Goal: Task Accomplishment & Management: Complete application form

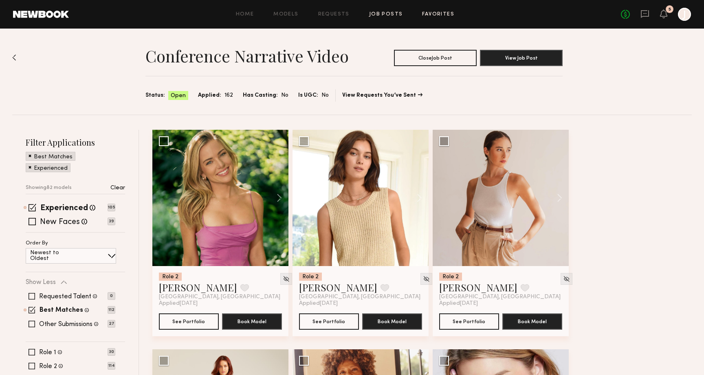
click at [439, 17] on link "Favorites" at bounding box center [438, 14] width 32 height 5
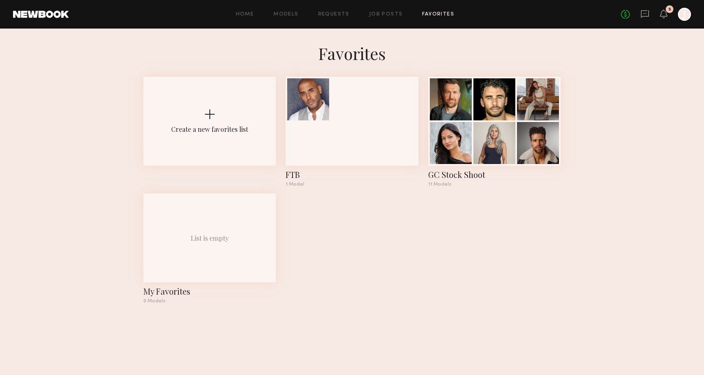
click at [454, 16] on div "Home Models Requests Job Posts Favorites Sign Out" at bounding box center [345, 14] width 552 height 5
click at [377, 14] on link "Job Posts" at bounding box center [386, 14] width 34 height 5
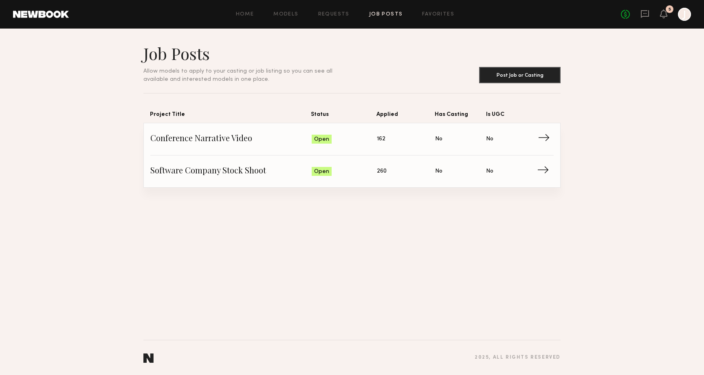
click at [289, 135] on span "Conference Narrative Video" at bounding box center [230, 139] width 161 height 12
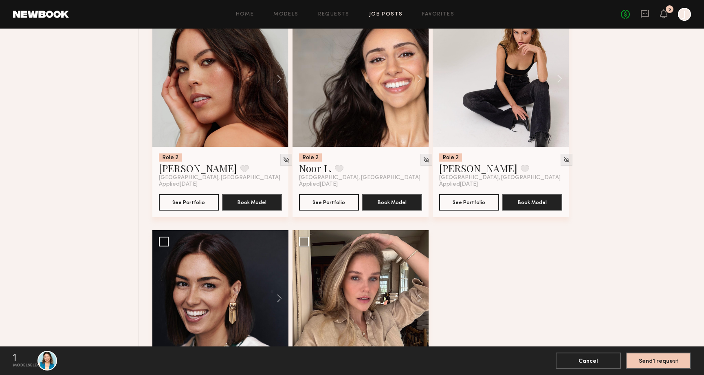
scroll to position [6368, 0]
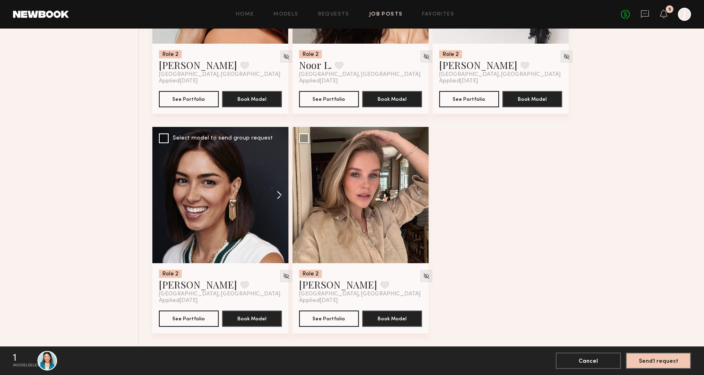
click at [278, 197] on button at bounding box center [275, 195] width 26 height 136
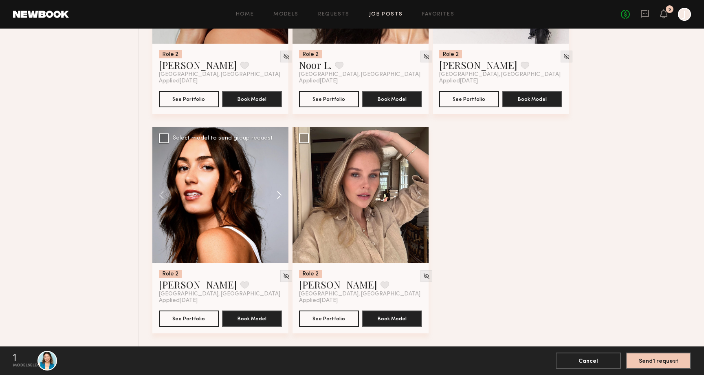
click at [280, 197] on button at bounding box center [275, 195] width 26 height 136
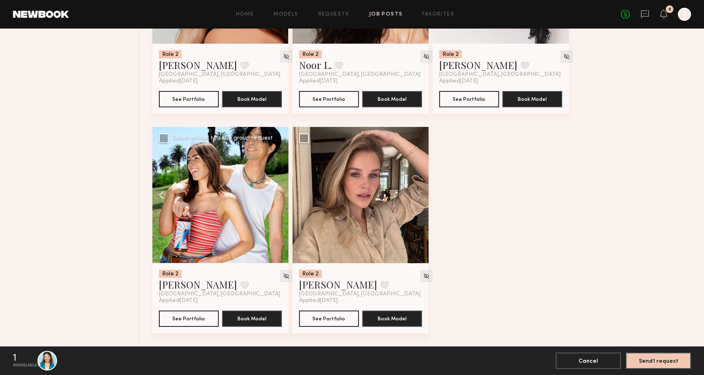
click at [159, 191] on button at bounding box center [165, 195] width 26 height 136
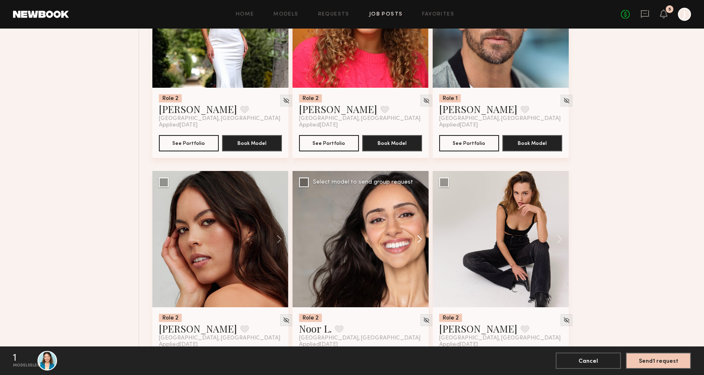
scroll to position [6138, 0]
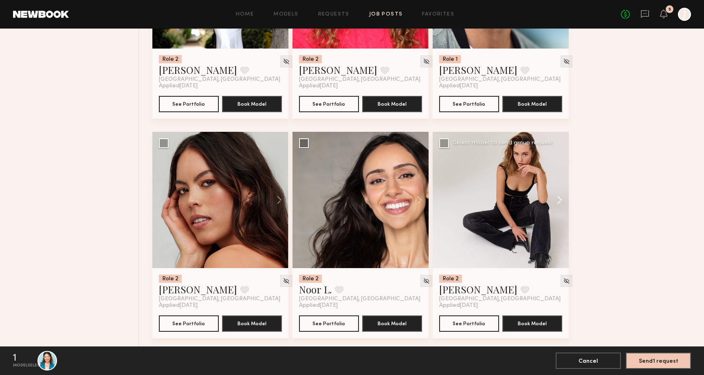
click at [560, 201] on button at bounding box center [556, 200] width 26 height 136
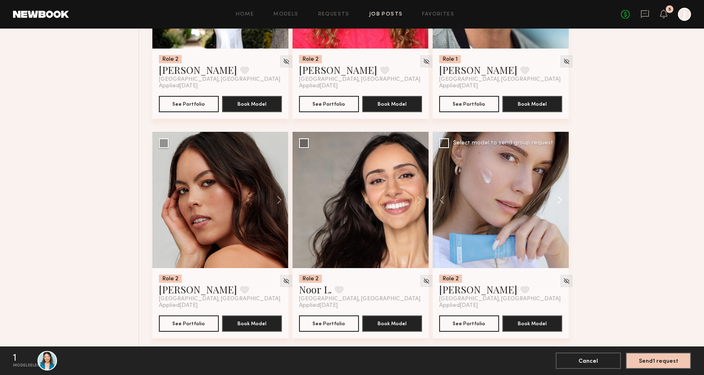
click at [560, 201] on button at bounding box center [556, 200] width 26 height 136
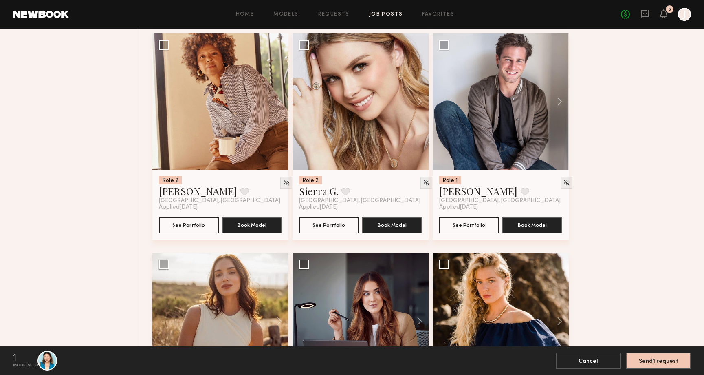
scroll to position [956, 0]
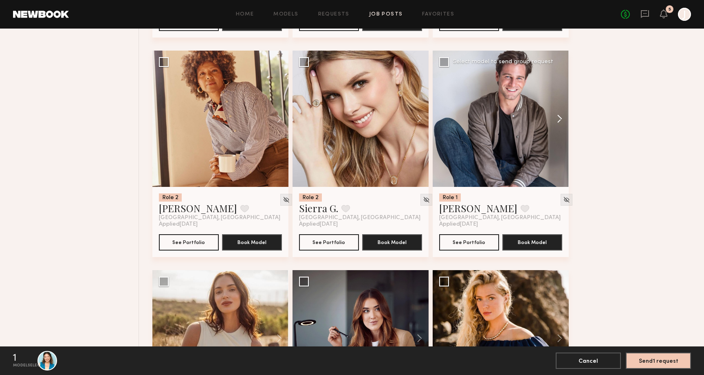
click at [562, 117] on button at bounding box center [556, 119] width 26 height 136
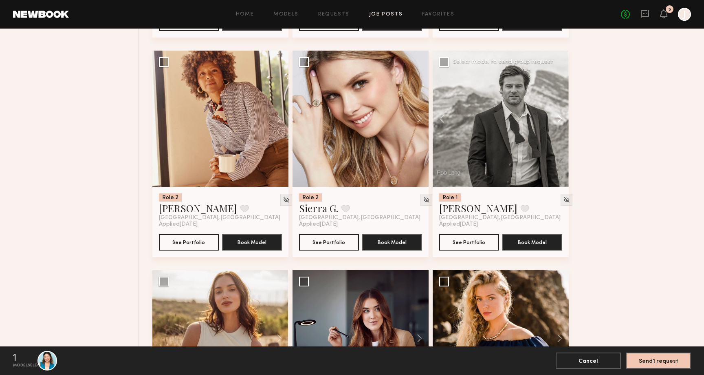
click at [562, 117] on button at bounding box center [556, 119] width 26 height 136
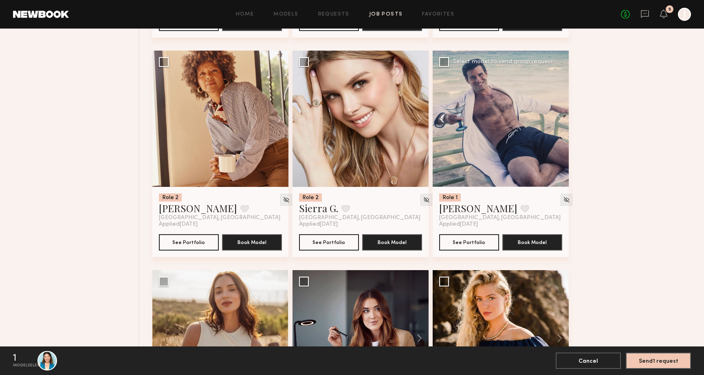
click at [441, 121] on button at bounding box center [446, 119] width 26 height 136
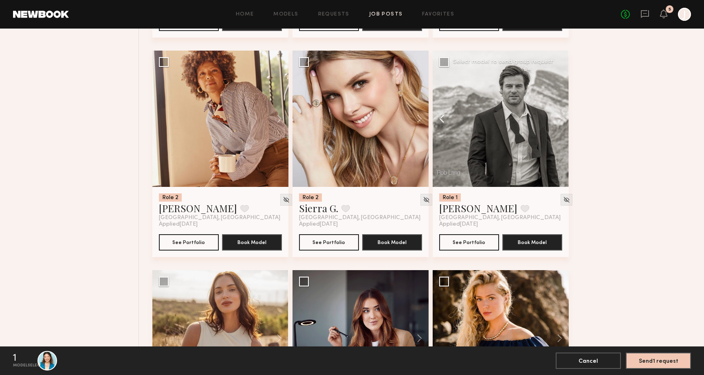
click at [441, 121] on button at bounding box center [446, 119] width 26 height 136
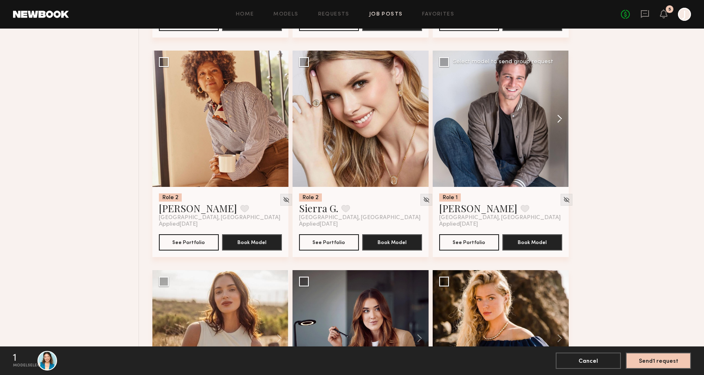
click at [558, 123] on button at bounding box center [556, 119] width 26 height 136
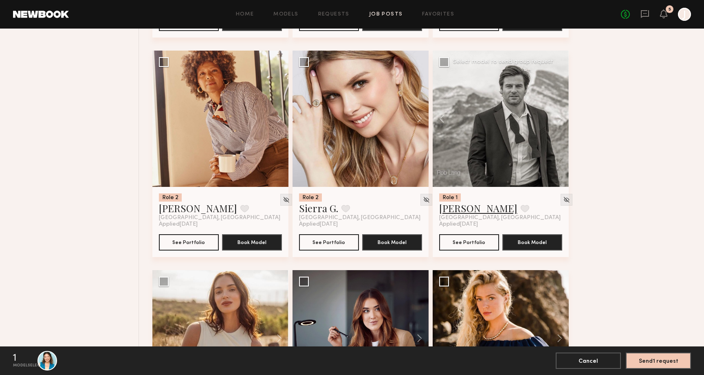
click at [455, 214] on link "Ross J." at bounding box center [478, 207] width 78 height 13
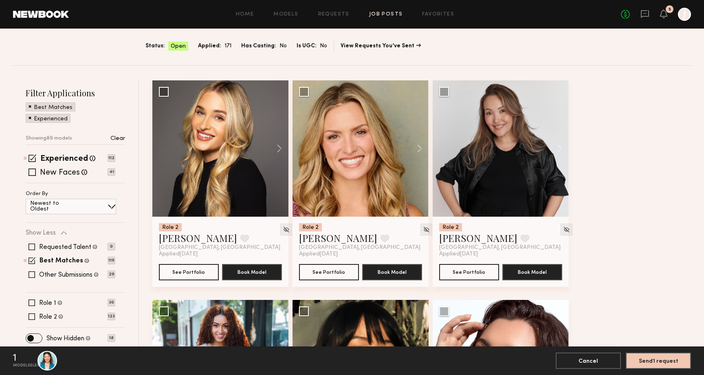
scroll to position [52, 0]
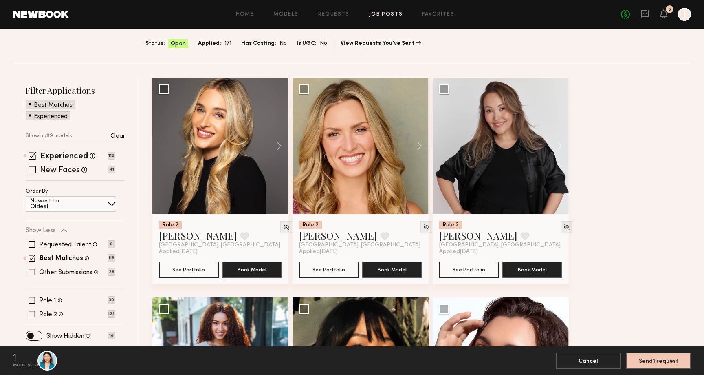
click at [30, 116] on span at bounding box center [30, 114] width 3 height 7
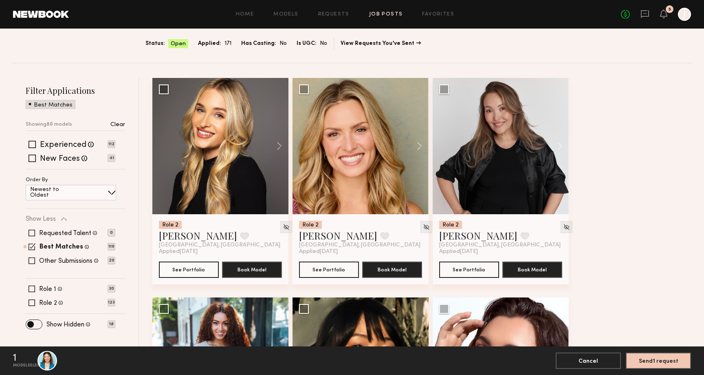
click at [29, 103] on span at bounding box center [30, 103] width 3 height 7
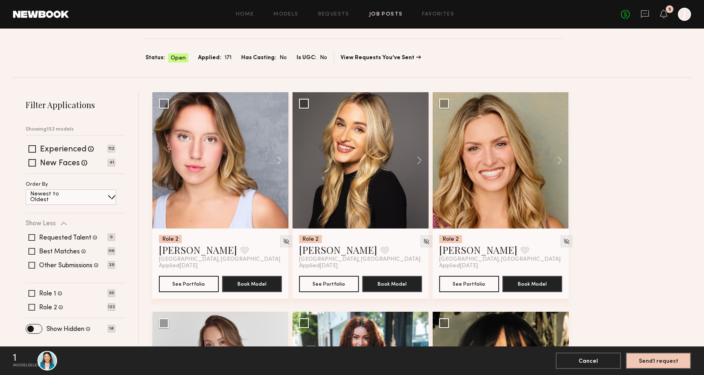
scroll to position [63, 0]
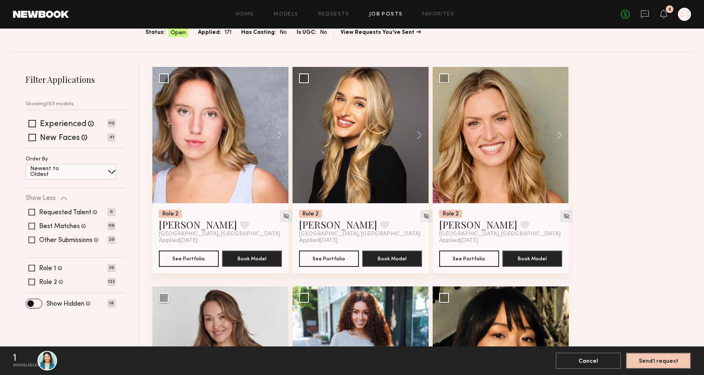
click at [109, 173] on span at bounding box center [112, 172] width 8 height 8
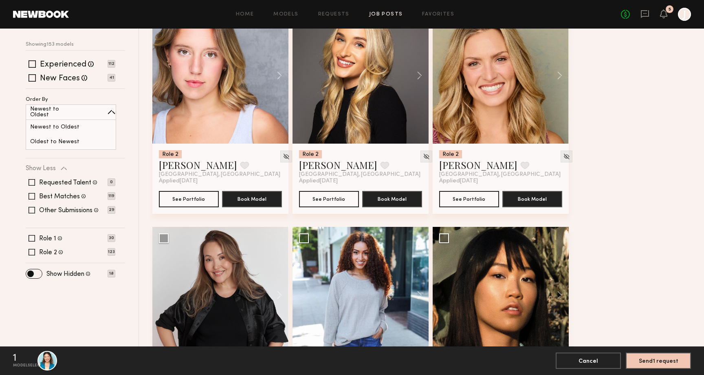
scroll to position [133, 0]
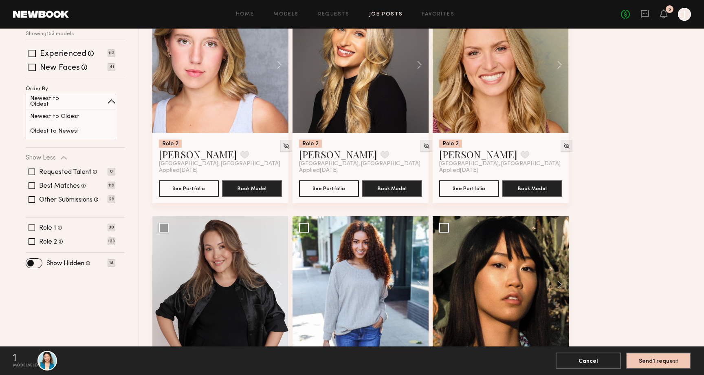
click at [43, 225] on label "Role 1" at bounding box center [47, 228] width 17 height 7
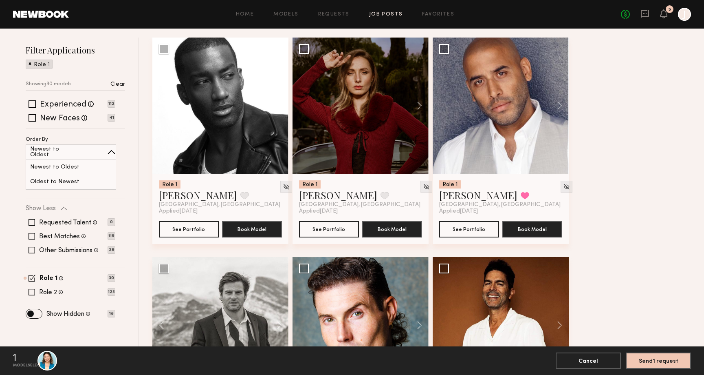
scroll to position [93, 0]
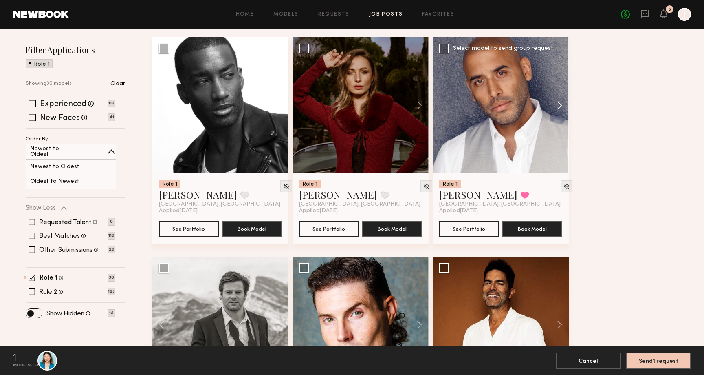
click at [562, 107] on button at bounding box center [556, 105] width 26 height 136
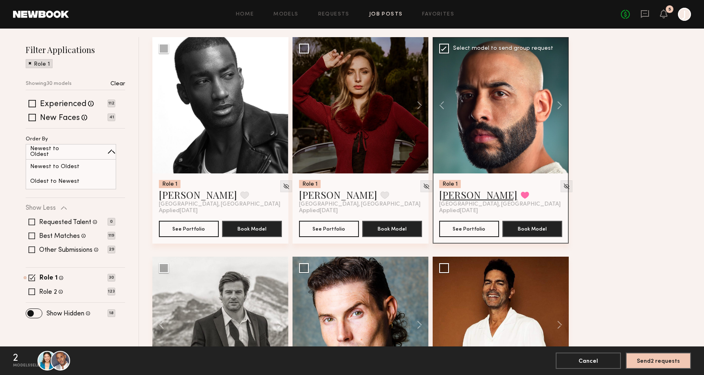
click at [463, 197] on link "[PERSON_NAME]" at bounding box center [478, 194] width 78 height 13
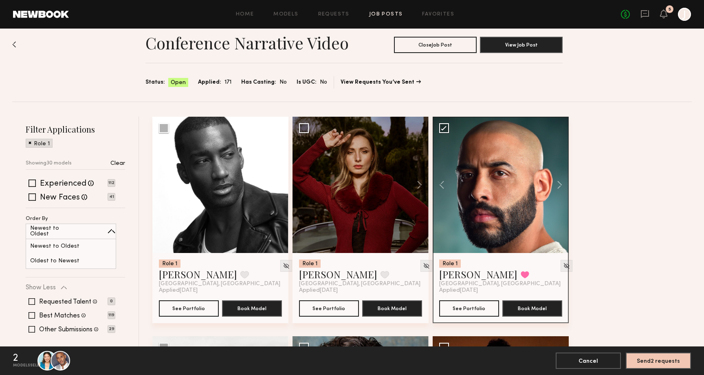
scroll to position [0, 0]
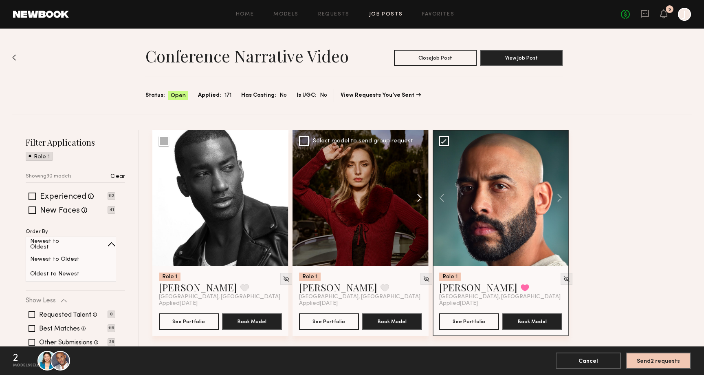
click at [422, 194] on button at bounding box center [416, 198] width 26 height 136
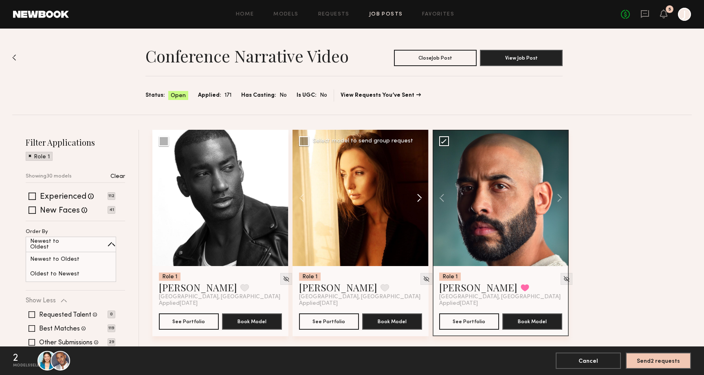
click at [422, 194] on button at bounding box center [416, 198] width 26 height 136
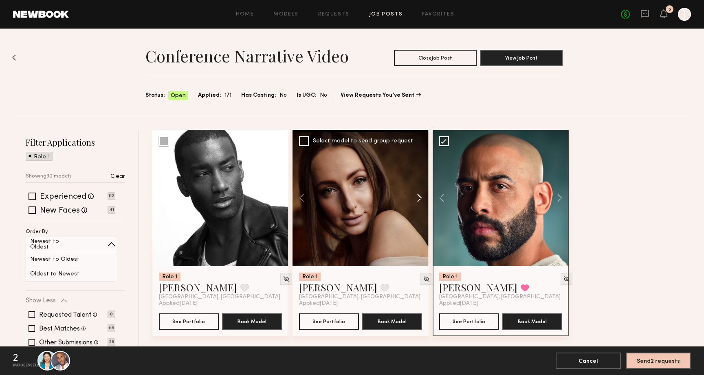
click at [422, 194] on button at bounding box center [416, 198] width 26 height 136
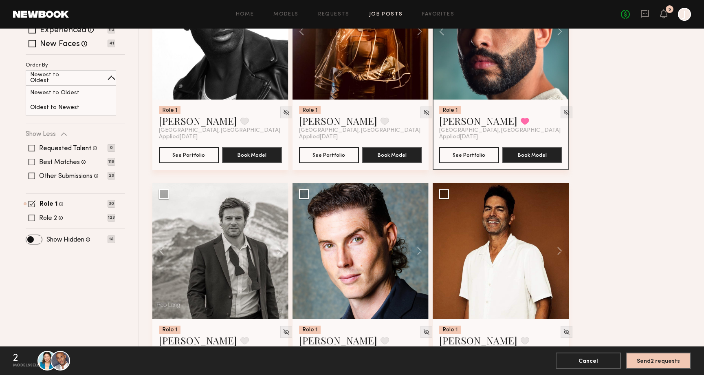
scroll to position [165, 0]
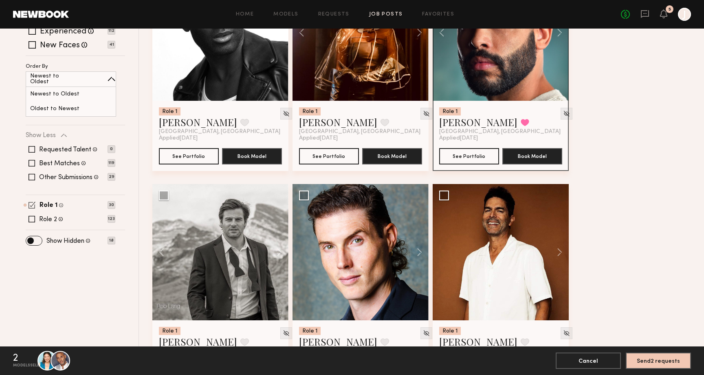
click at [46, 201] on div "Role 1 Male, 30–45, All ethnicities" at bounding box center [52, 205] width 24 height 8
click at [33, 203] on span at bounding box center [32, 204] width 7 height 7
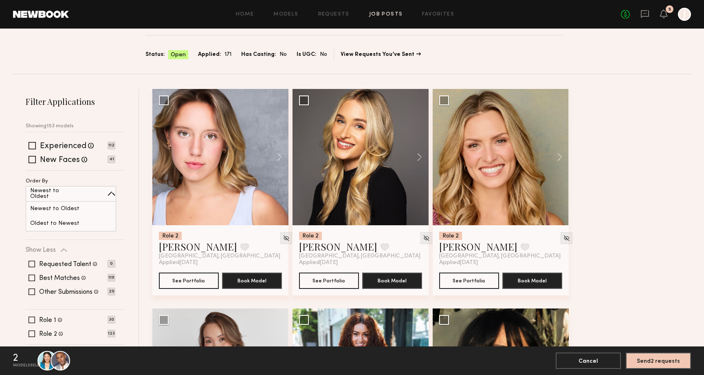
scroll to position [32, 0]
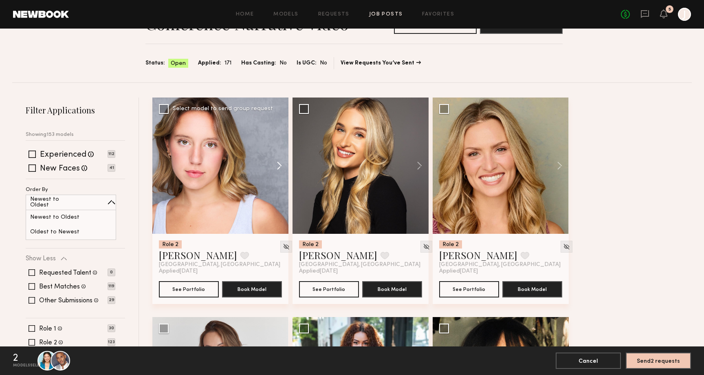
click at [281, 168] on button at bounding box center [275, 165] width 26 height 136
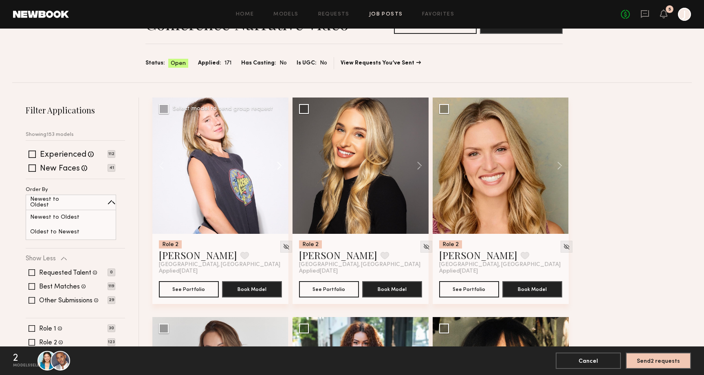
click at [281, 168] on button at bounding box center [275, 165] width 26 height 136
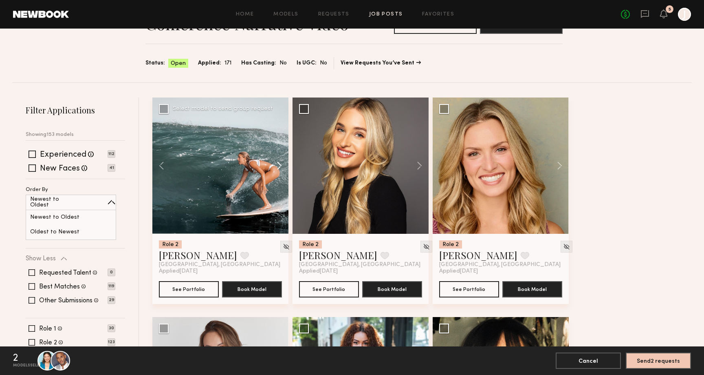
click at [281, 168] on button at bounding box center [275, 165] width 26 height 136
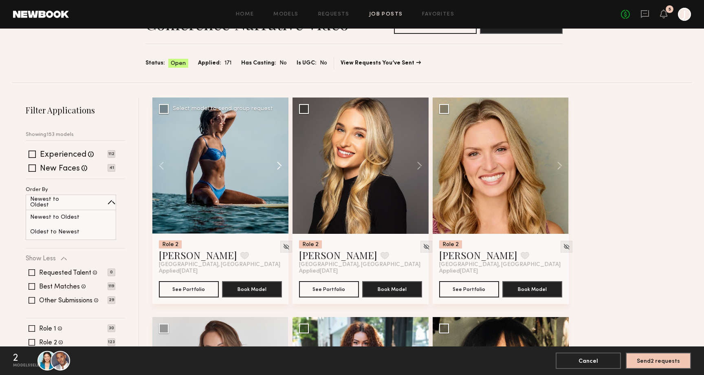
click at [281, 168] on button at bounding box center [275, 165] width 26 height 136
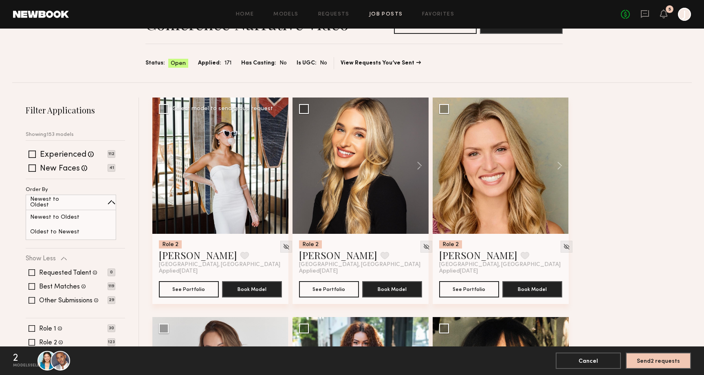
click at [281, 168] on div at bounding box center [220, 165] width 136 height 136
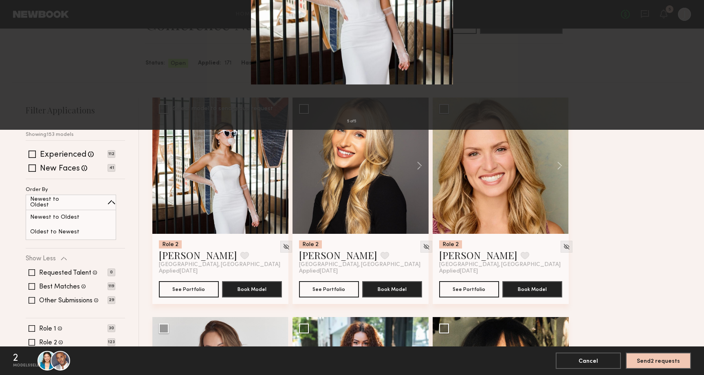
click at [687, 192] on div "5 of 5" at bounding box center [352, 187] width 704 height 375
click at [673, 192] on div "5 of 5" at bounding box center [352, 187] width 704 height 375
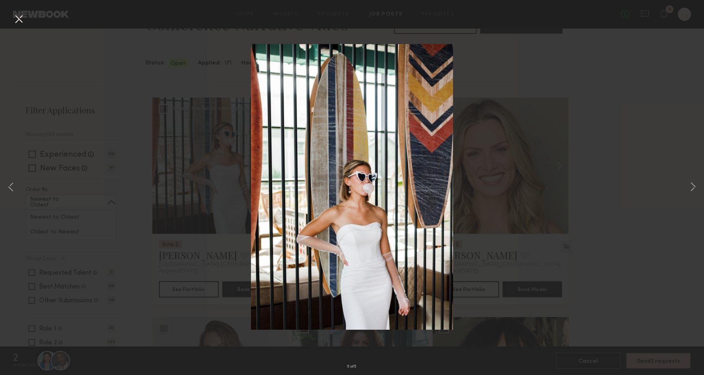
click at [12, 23] on div "5 of 5" at bounding box center [352, 187] width 704 height 375
click at [21, 18] on button at bounding box center [18, 19] width 13 height 15
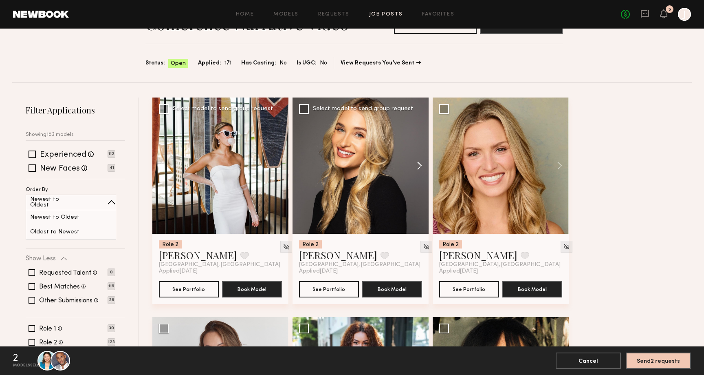
click at [419, 167] on button at bounding box center [416, 165] width 26 height 136
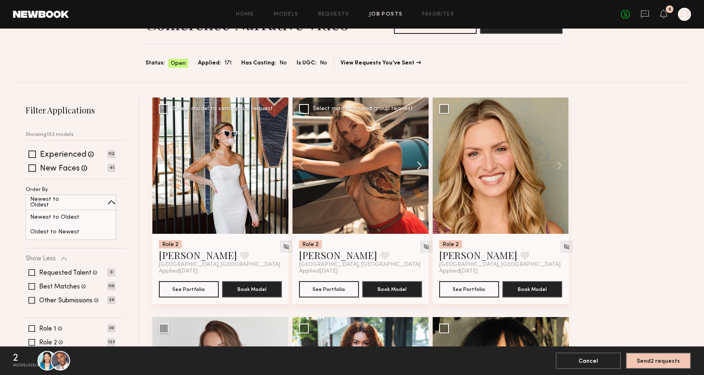
click at [419, 167] on button at bounding box center [416, 165] width 26 height 136
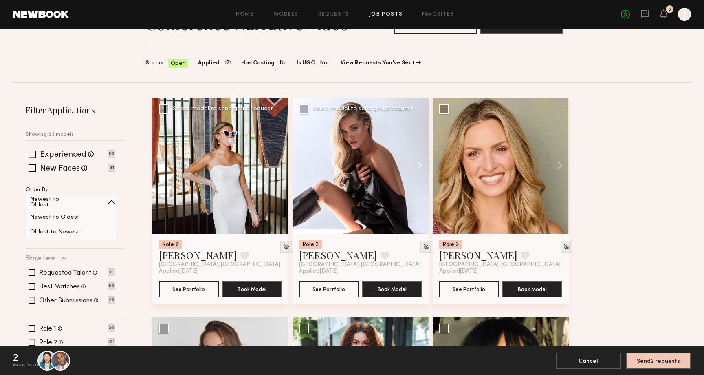
click at [419, 167] on button at bounding box center [416, 165] width 26 height 136
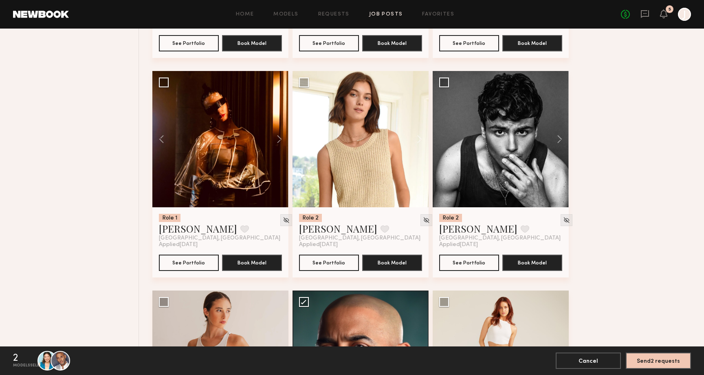
scroll to position [937, 0]
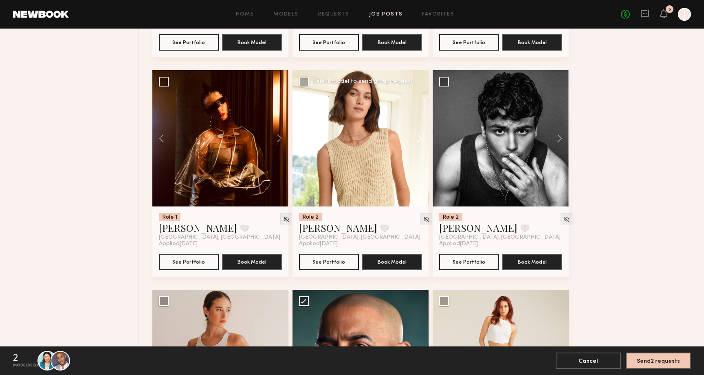
click at [419, 133] on button at bounding box center [416, 138] width 26 height 136
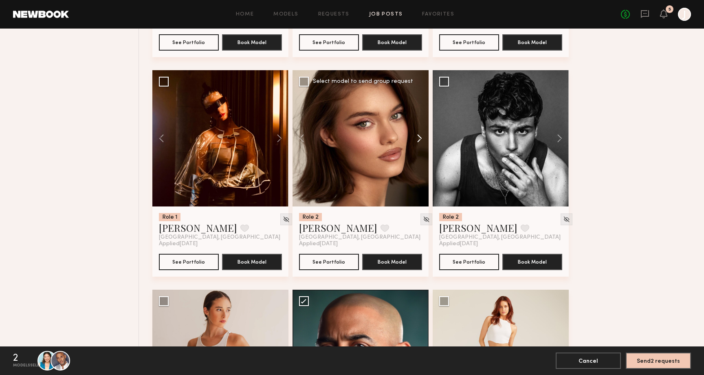
click at [419, 133] on button at bounding box center [416, 138] width 26 height 136
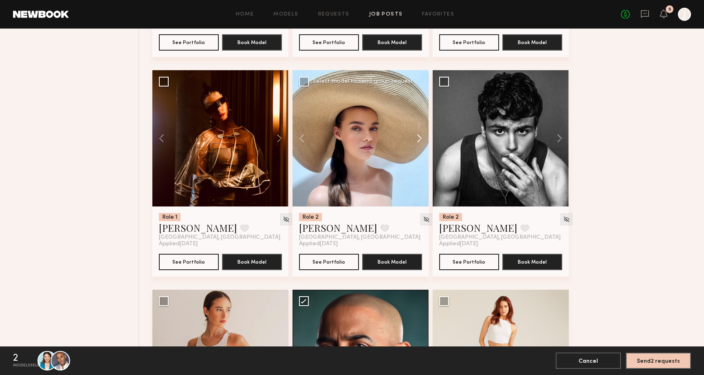
click at [419, 133] on button at bounding box center [416, 138] width 26 height 136
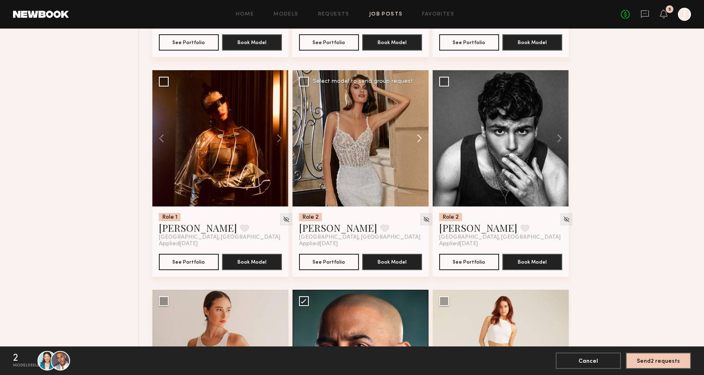
click at [419, 133] on button at bounding box center [416, 138] width 26 height 136
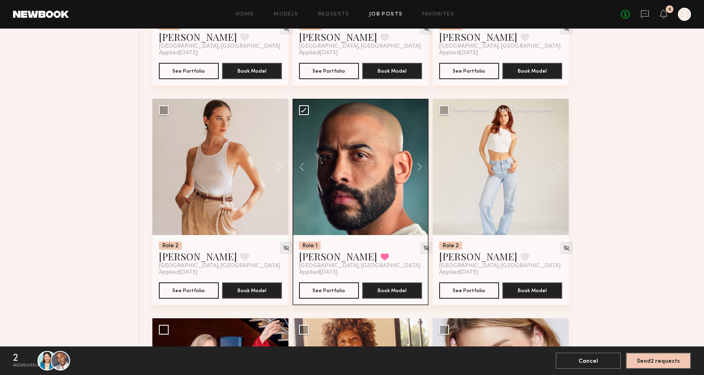
scroll to position [1131, 0]
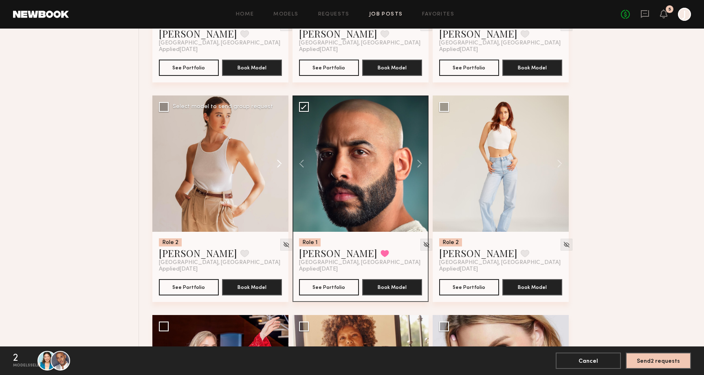
click at [280, 161] on button at bounding box center [275, 163] width 26 height 136
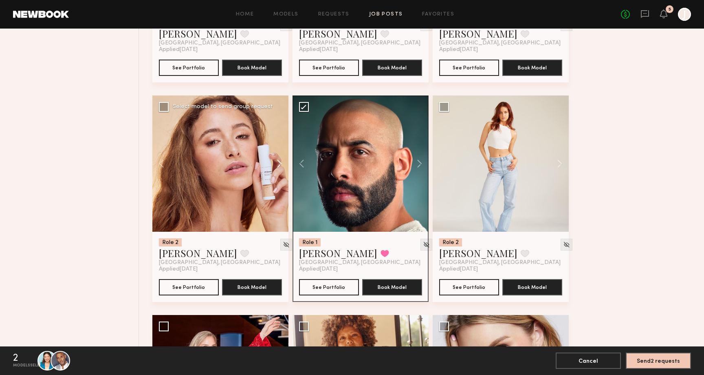
click at [280, 161] on button at bounding box center [275, 163] width 26 height 136
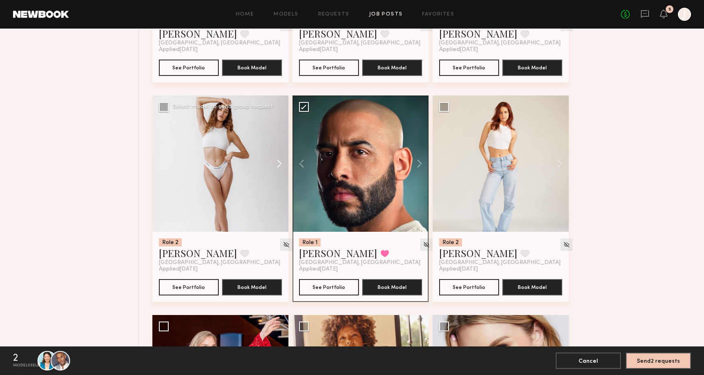
click at [280, 161] on button at bounding box center [275, 163] width 26 height 136
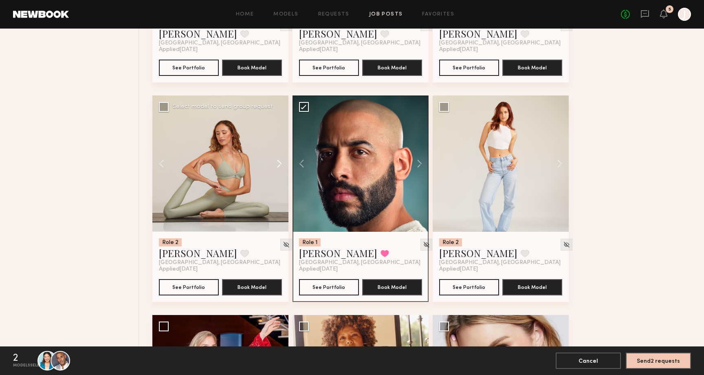
click at [280, 161] on button at bounding box center [275, 163] width 26 height 136
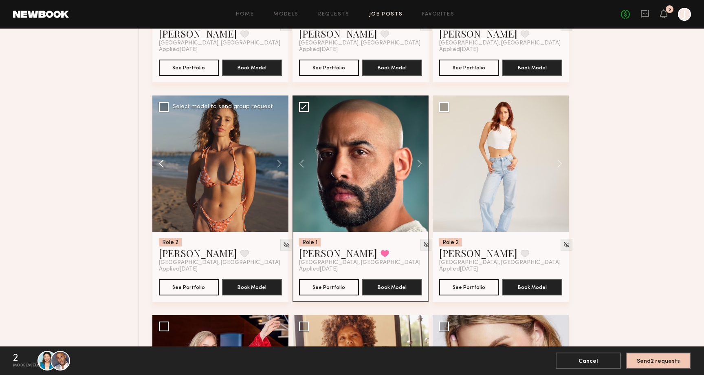
click at [165, 166] on button at bounding box center [165, 163] width 26 height 136
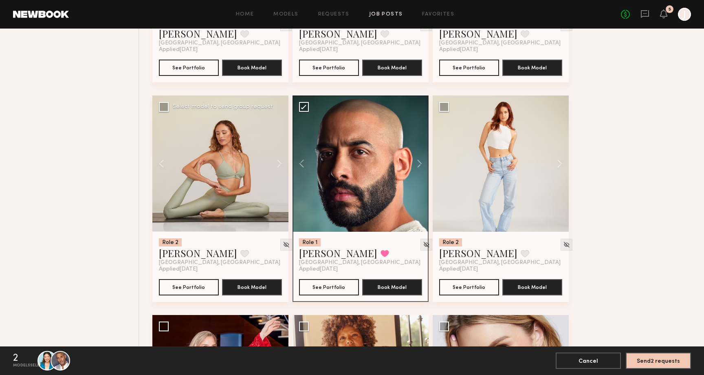
click at [219, 157] on div at bounding box center [220, 163] width 136 height 136
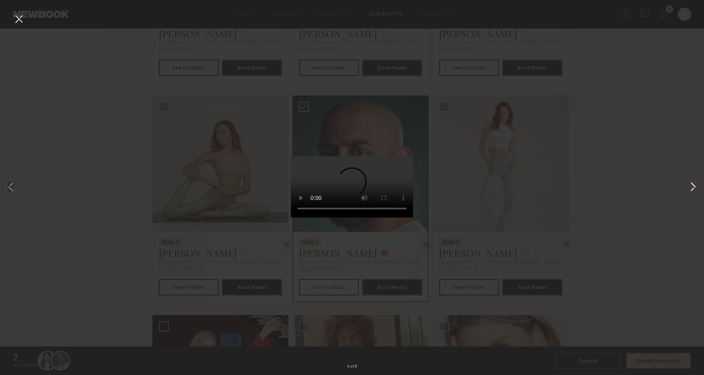
click at [693, 185] on button at bounding box center [693, 187] width 10 height 300
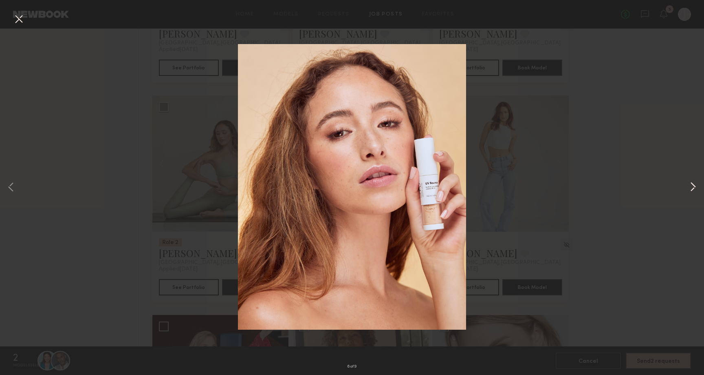
click at [693, 185] on button at bounding box center [693, 187] width 10 height 300
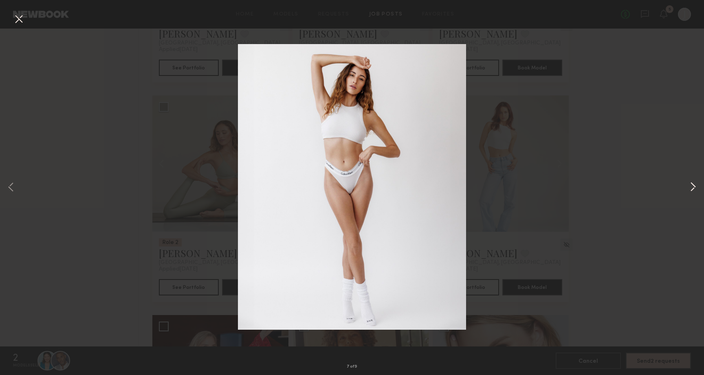
click at [693, 185] on button at bounding box center [693, 187] width 10 height 300
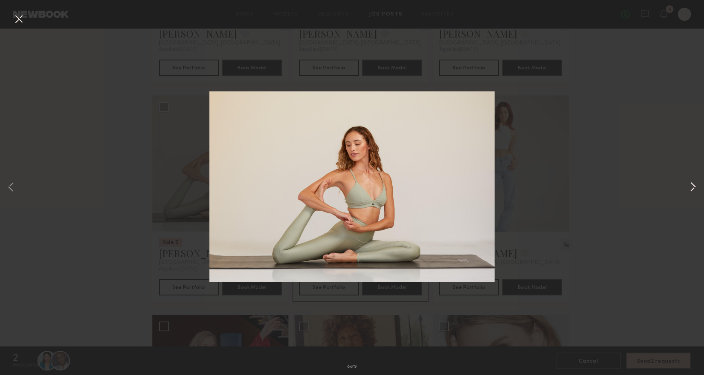
click at [693, 185] on button at bounding box center [693, 187] width 10 height 300
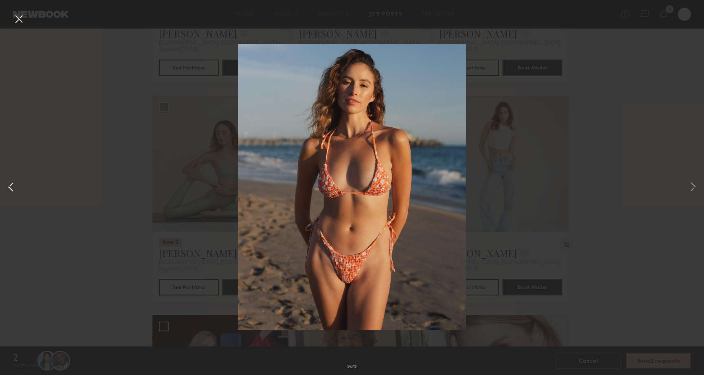
click at [9, 187] on button at bounding box center [11, 187] width 10 height 300
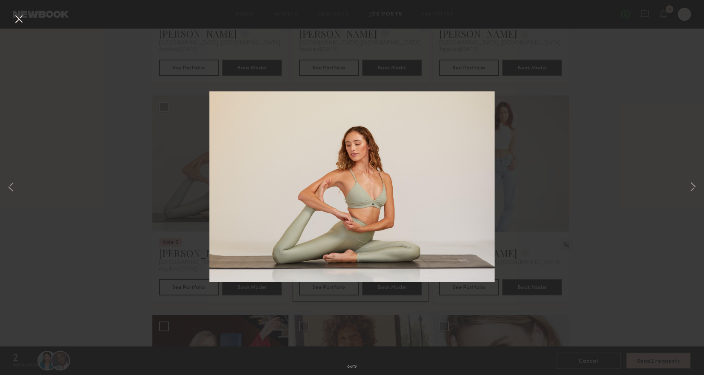
click at [160, 210] on div "8 of 9" at bounding box center [352, 187] width 704 height 375
click at [26, 21] on div "8 of 9" at bounding box center [352, 187] width 704 height 375
click at [22, 21] on button at bounding box center [18, 19] width 13 height 15
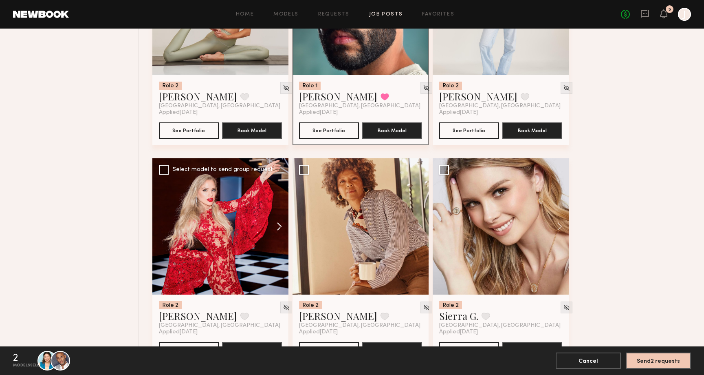
scroll to position [1313, 0]
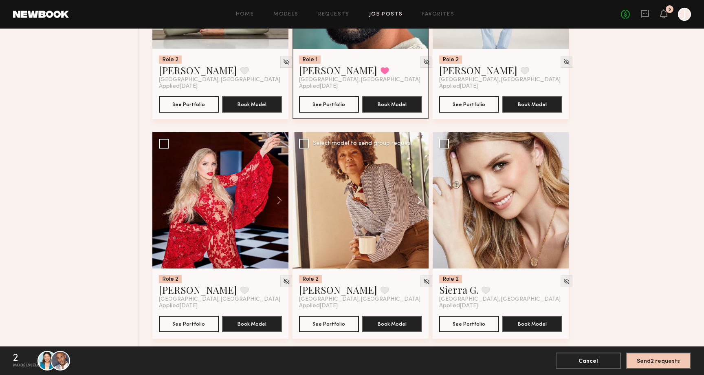
click at [421, 200] on button at bounding box center [416, 200] width 26 height 136
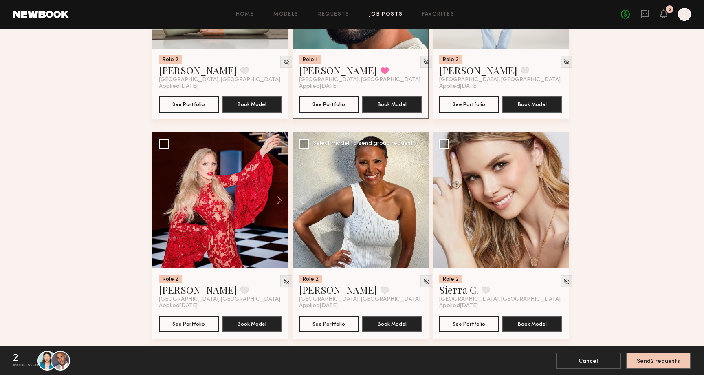
click at [421, 200] on button at bounding box center [416, 200] width 26 height 136
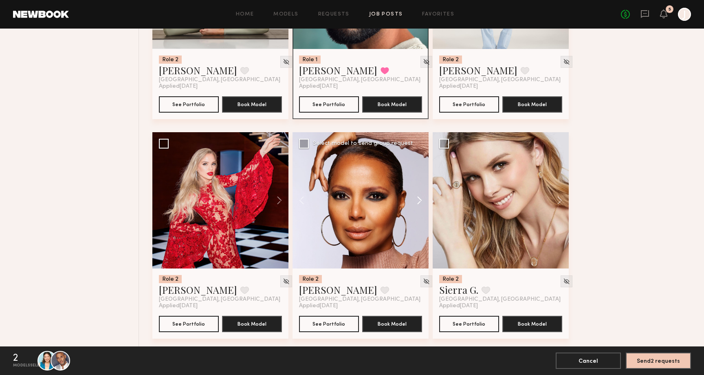
click at [421, 200] on button at bounding box center [416, 200] width 26 height 136
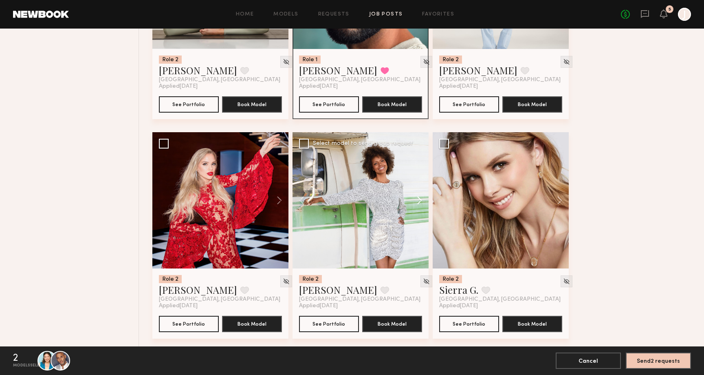
click at [421, 200] on button at bounding box center [416, 200] width 26 height 136
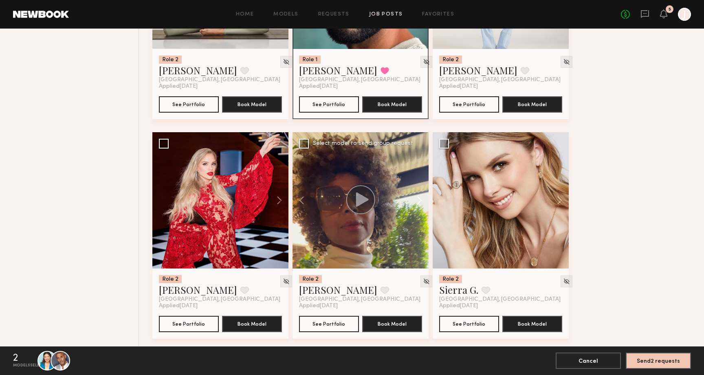
click at [421, 200] on button at bounding box center [416, 200] width 26 height 136
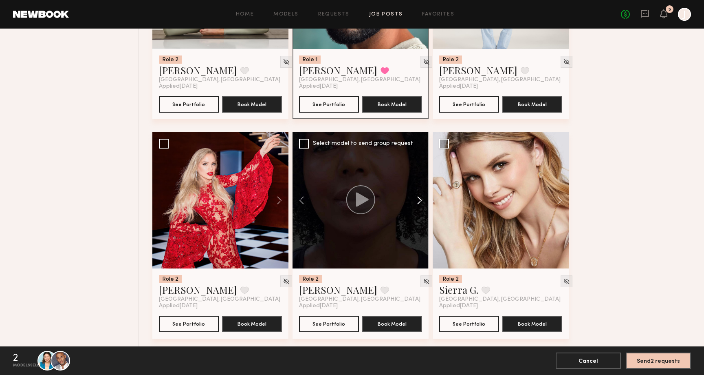
click at [421, 200] on button at bounding box center [416, 200] width 26 height 136
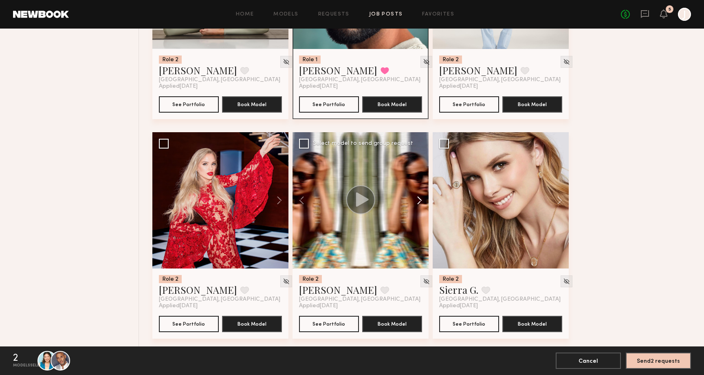
click at [421, 200] on button at bounding box center [416, 200] width 26 height 136
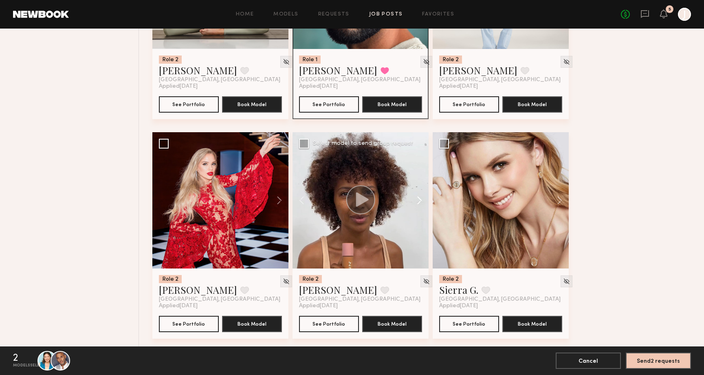
click at [421, 200] on button at bounding box center [416, 200] width 26 height 136
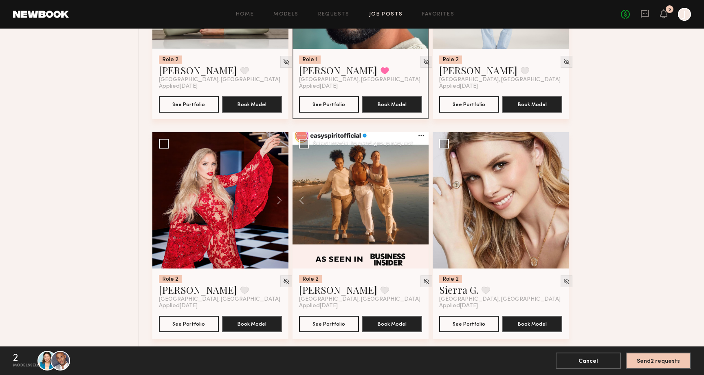
click at [421, 200] on div at bounding box center [361, 200] width 136 height 136
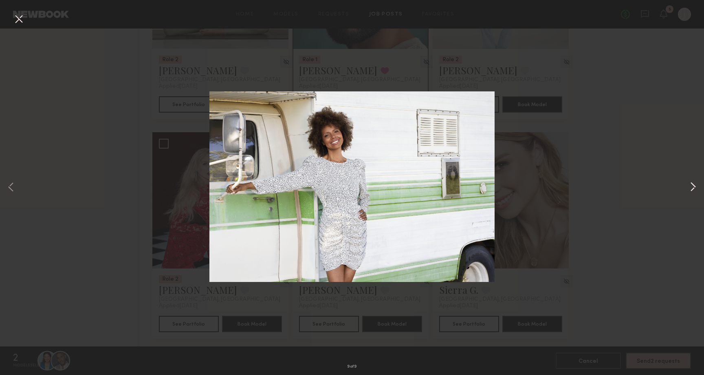
click at [690, 186] on button at bounding box center [693, 187] width 10 height 300
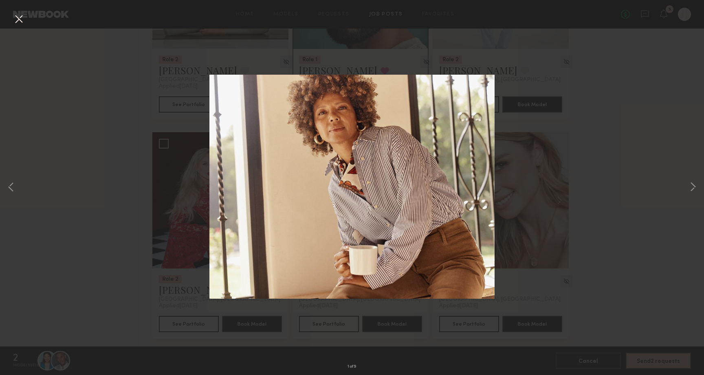
click at [639, 150] on div "1 of 9" at bounding box center [352, 187] width 704 height 375
click at [29, 21] on div "1 of 9" at bounding box center [352, 187] width 704 height 375
click at [13, 16] on button at bounding box center [18, 19] width 13 height 15
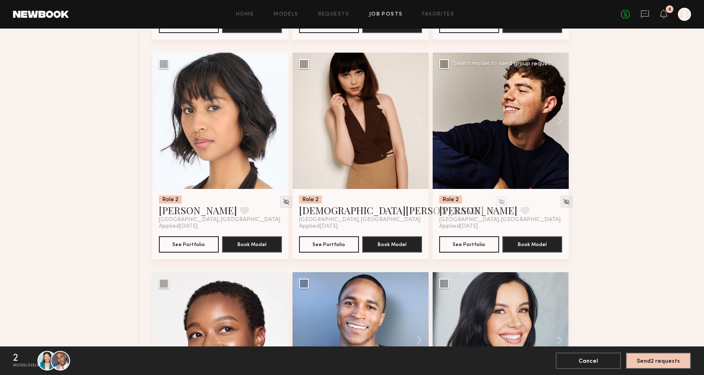
scroll to position [2503, 0]
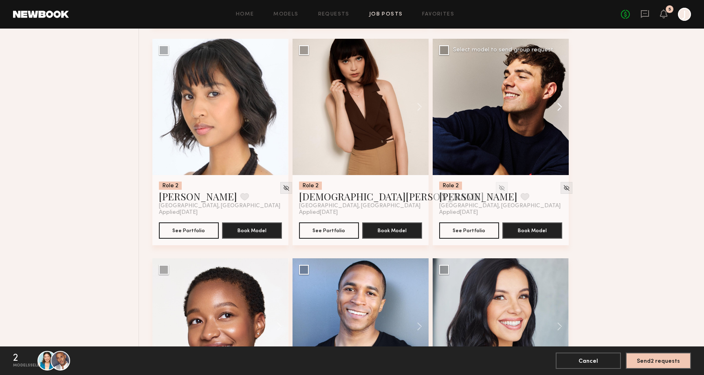
click at [551, 111] on button at bounding box center [556, 107] width 26 height 136
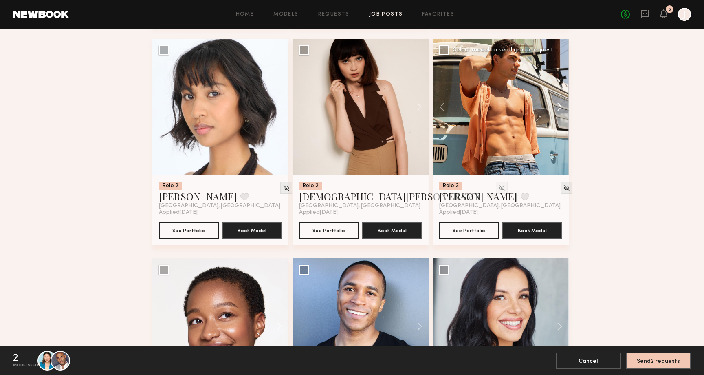
click at [556, 109] on button at bounding box center [556, 107] width 26 height 136
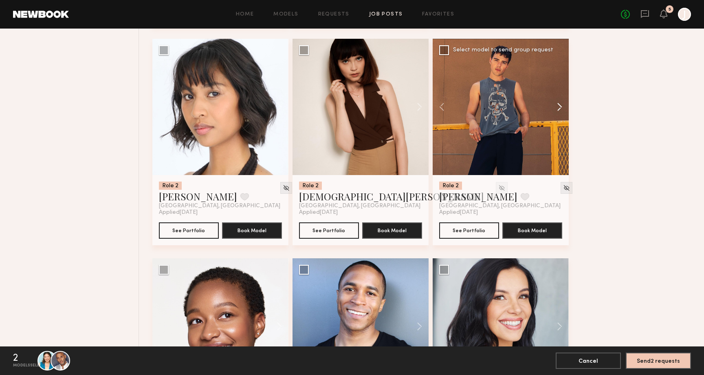
click at [556, 109] on button at bounding box center [556, 107] width 26 height 136
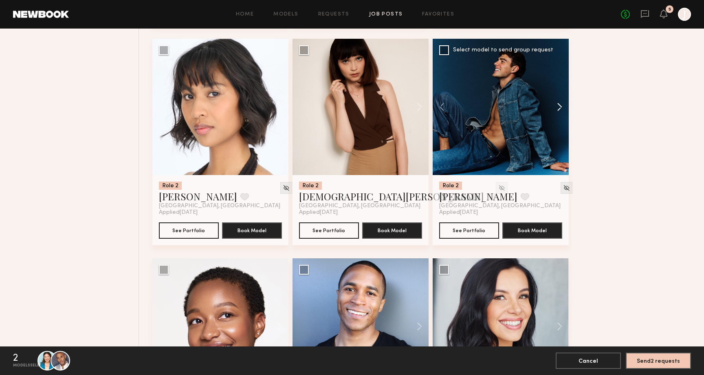
click at [556, 109] on button at bounding box center [556, 107] width 26 height 136
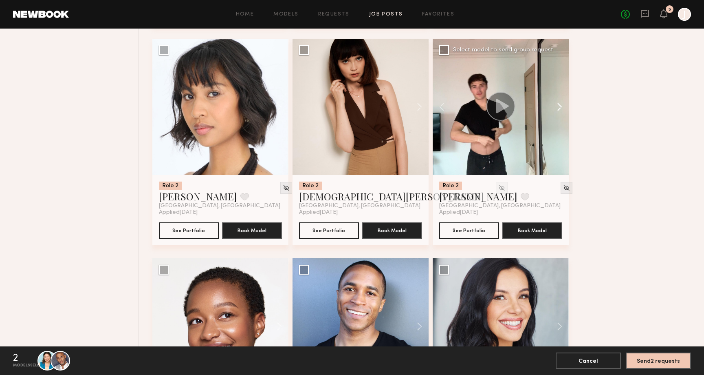
click at [556, 109] on button at bounding box center [556, 107] width 26 height 136
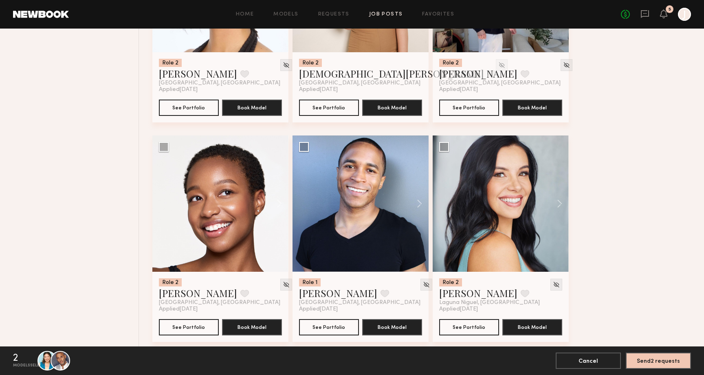
scroll to position [2639, 0]
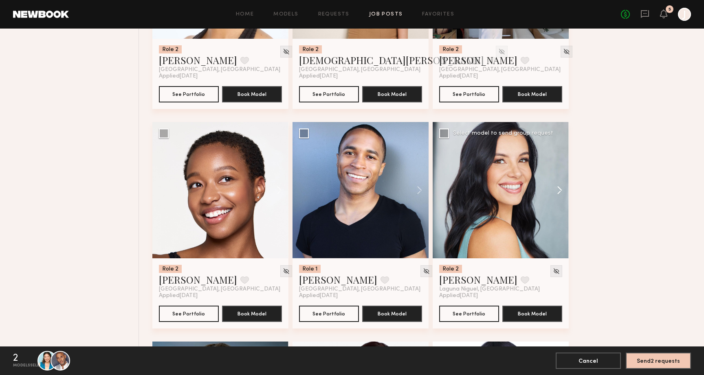
click at [558, 192] on button at bounding box center [556, 190] width 26 height 136
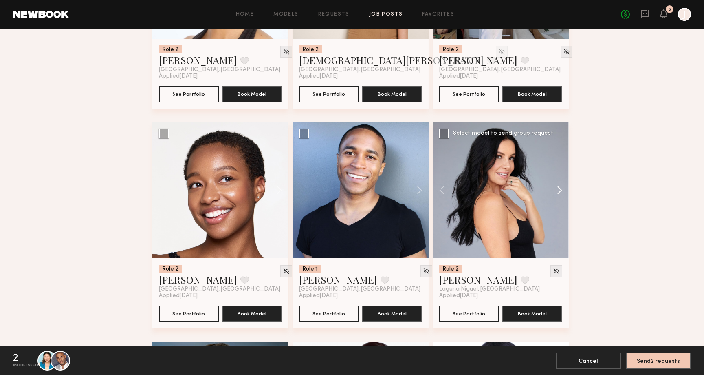
click at [558, 192] on button at bounding box center [556, 190] width 26 height 136
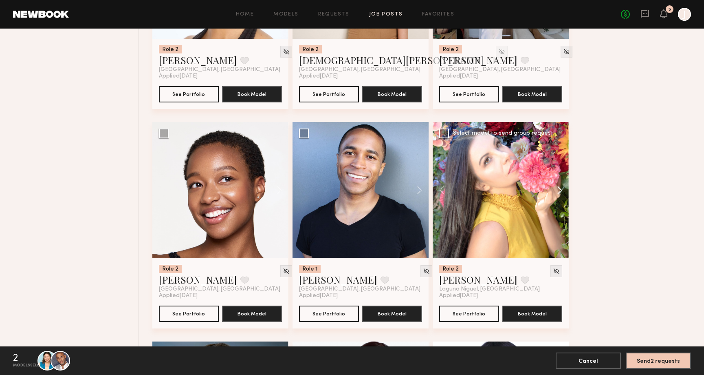
click at [558, 192] on button at bounding box center [556, 190] width 26 height 136
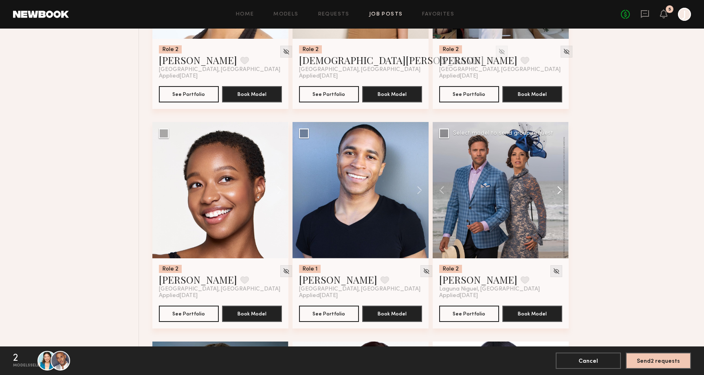
click at [558, 192] on button at bounding box center [556, 190] width 26 height 136
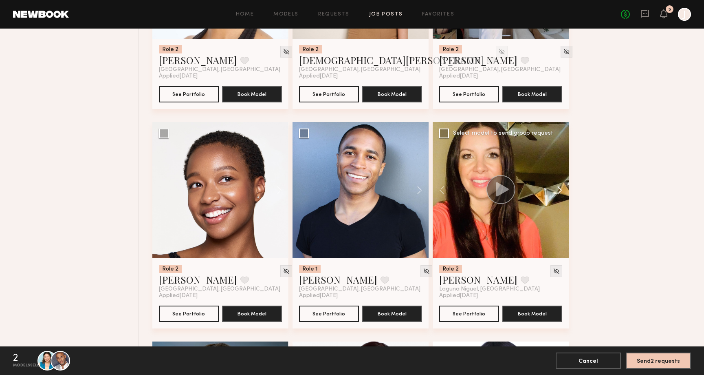
click at [558, 192] on button at bounding box center [556, 190] width 26 height 136
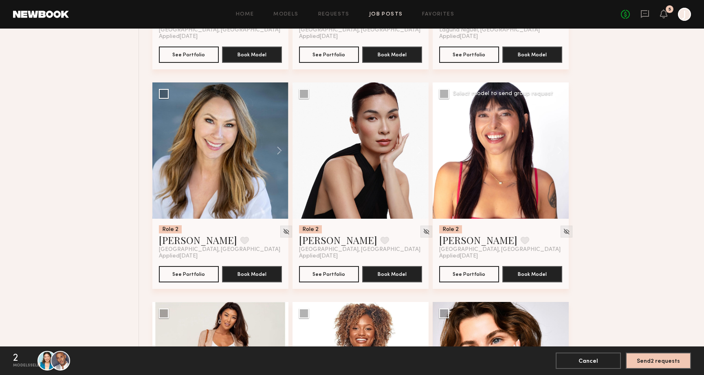
scroll to position [2900, 0]
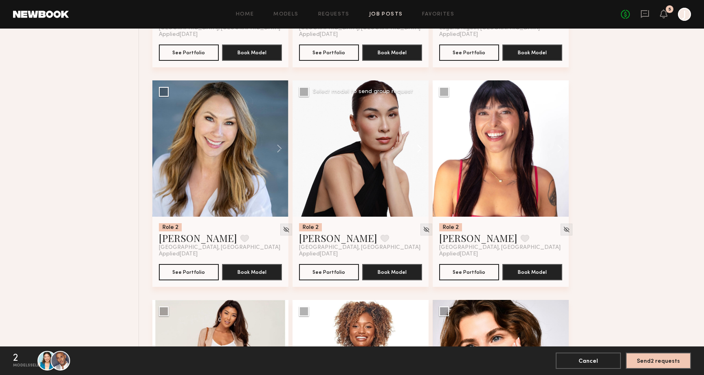
click at [425, 152] on button at bounding box center [416, 148] width 26 height 136
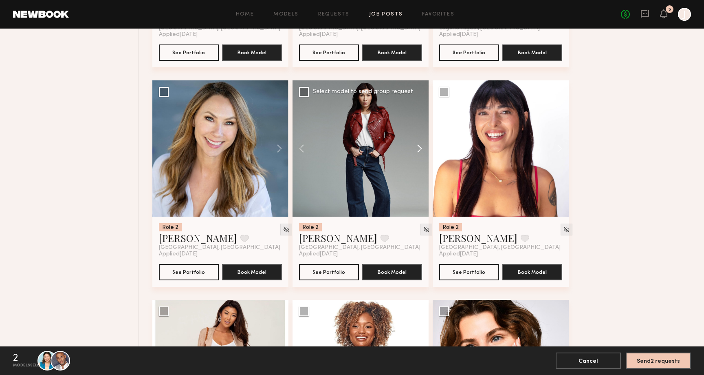
click at [425, 152] on button at bounding box center [416, 148] width 26 height 136
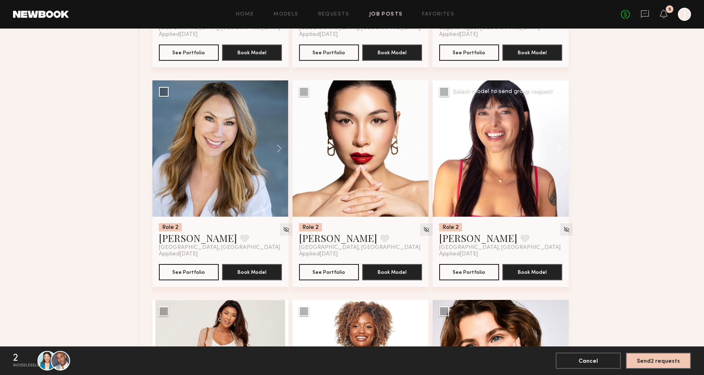
click at [557, 151] on button at bounding box center [556, 148] width 26 height 136
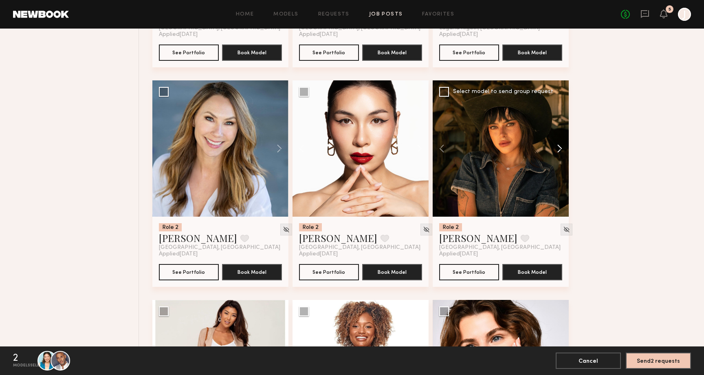
click at [557, 151] on button at bounding box center [556, 148] width 26 height 136
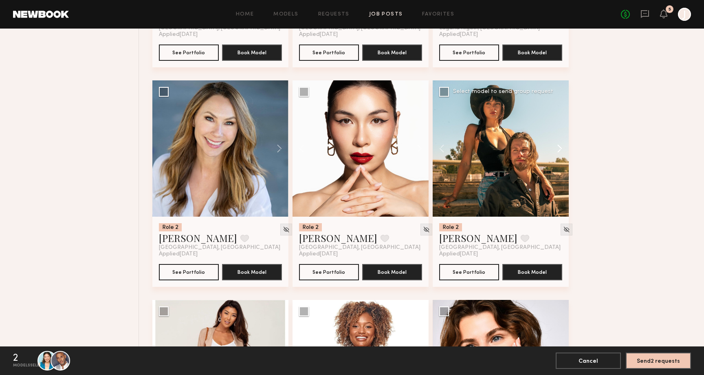
click at [557, 151] on button at bounding box center [556, 148] width 26 height 136
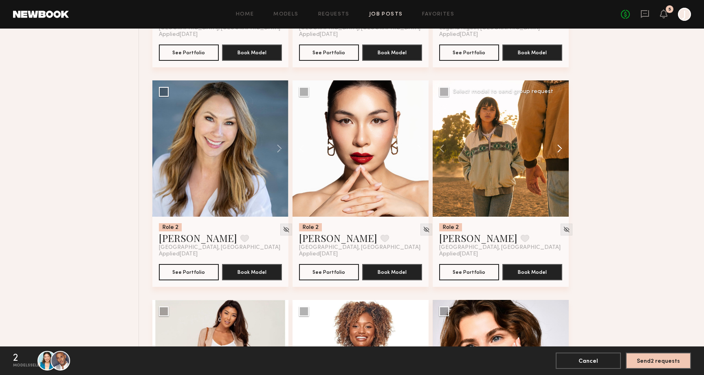
click at [557, 151] on button at bounding box center [556, 148] width 26 height 136
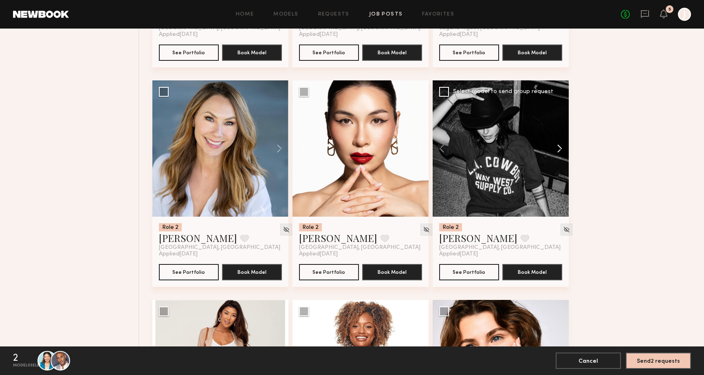
click at [557, 151] on button at bounding box center [556, 148] width 26 height 136
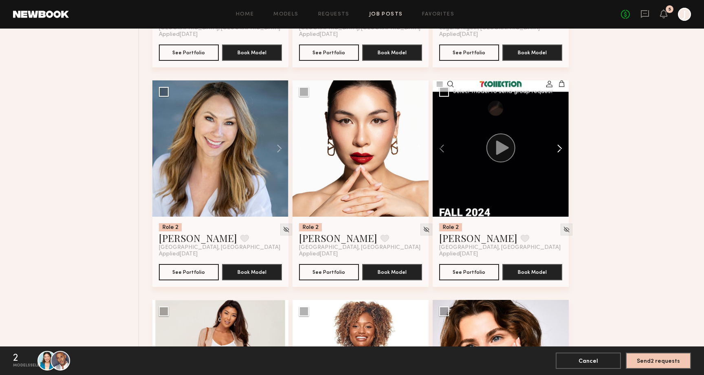
click at [557, 151] on button at bounding box center [556, 148] width 26 height 136
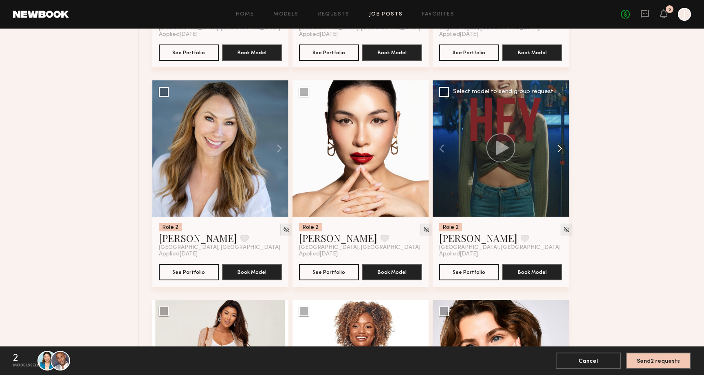
click at [557, 151] on button at bounding box center [556, 148] width 26 height 136
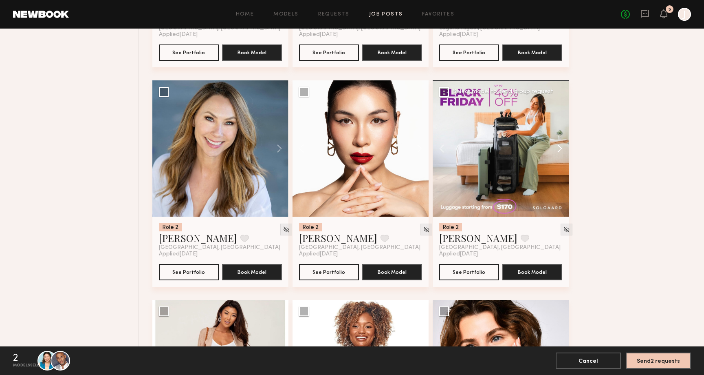
click at [557, 151] on button at bounding box center [556, 148] width 26 height 136
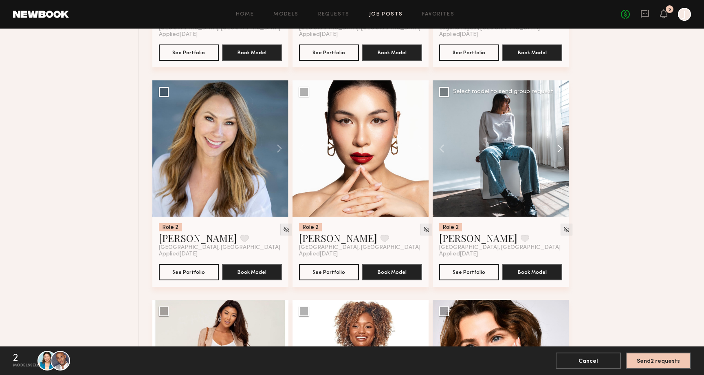
click at [557, 151] on button at bounding box center [556, 148] width 26 height 136
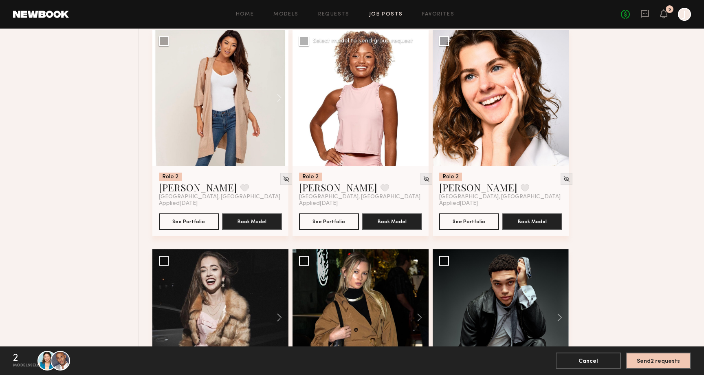
scroll to position [3167, 0]
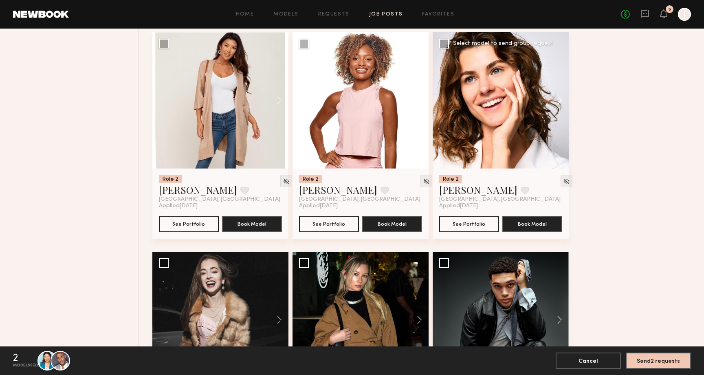
click at [556, 107] on button at bounding box center [556, 100] width 26 height 136
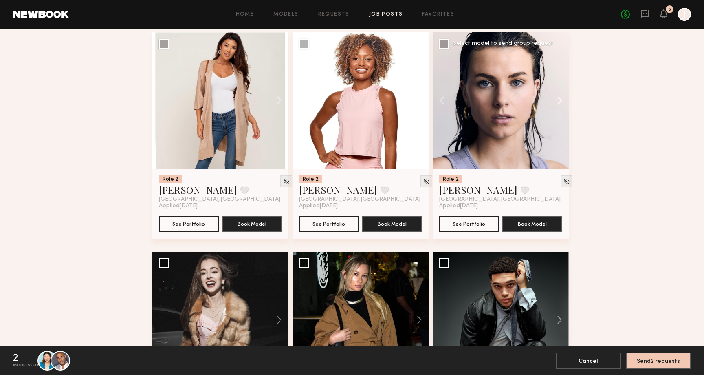
click at [556, 107] on button at bounding box center [556, 100] width 26 height 136
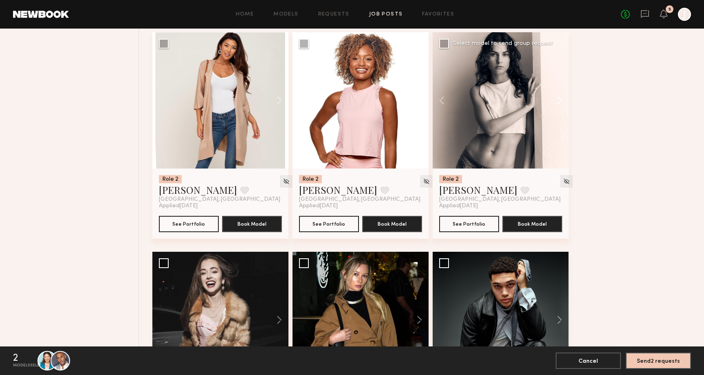
click at [556, 107] on button at bounding box center [556, 100] width 26 height 136
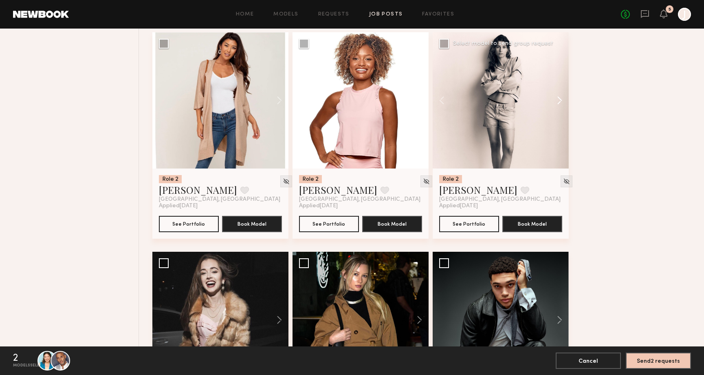
click at [556, 107] on button at bounding box center [556, 100] width 26 height 136
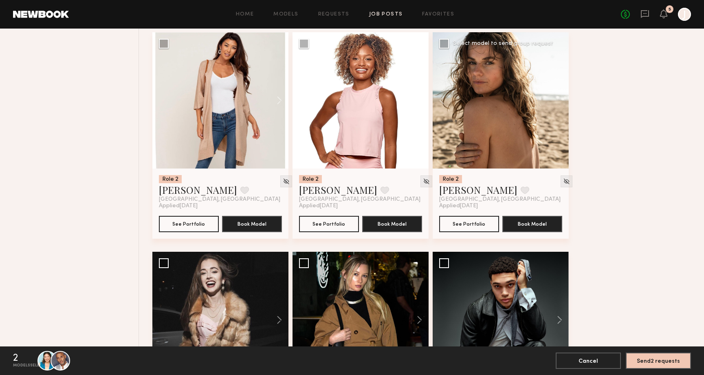
click at [556, 107] on div at bounding box center [501, 100] width 136 height 136
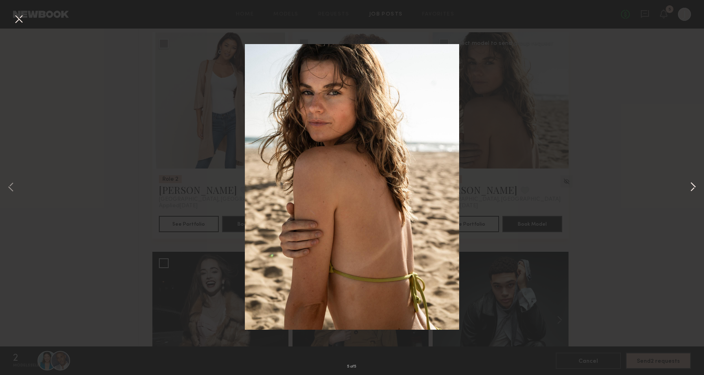
click at [696, 191] on button at bounding box center [693, 187] width 10 height 300
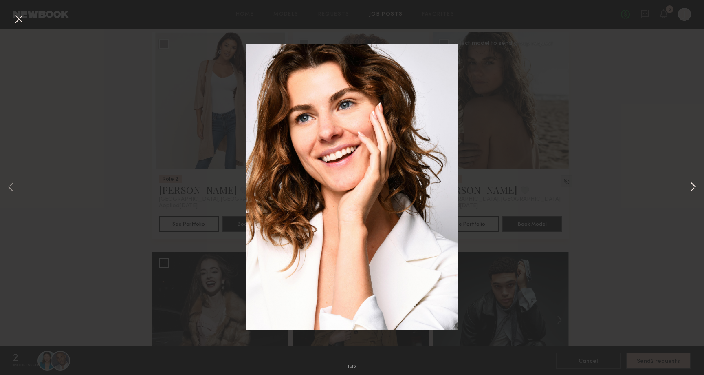
click at [695, 183] on button at bounding box center [693, 187] width 10 height 300
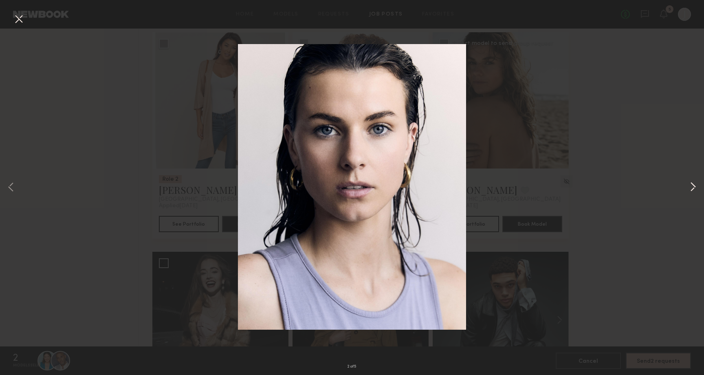
click at [695, 183] on button at bounding box center [693, 187] width 10 height 300
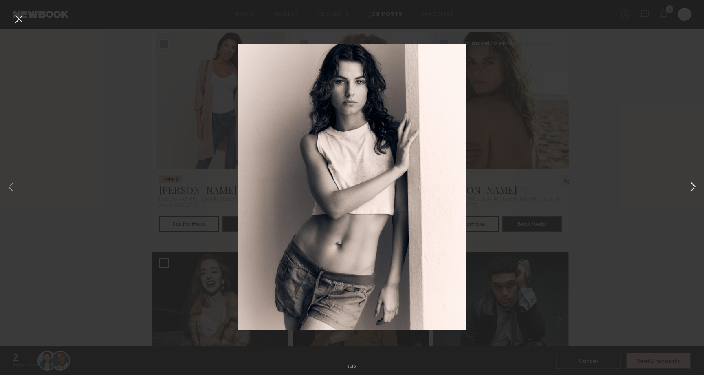
click at [695, 183] on button at bounding box center [693, 187] width 10 height 300
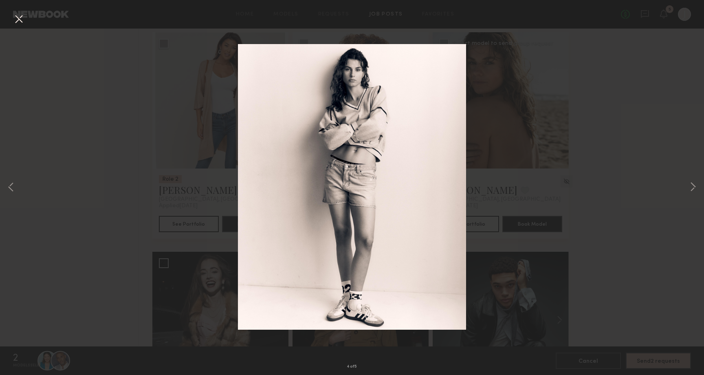
click at [21, 20] on button at bounding box center [18, 19] width 13 height 15
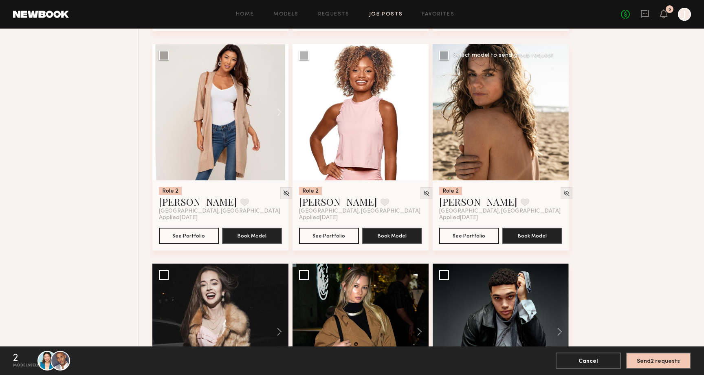
scroll to position [3150, 0]
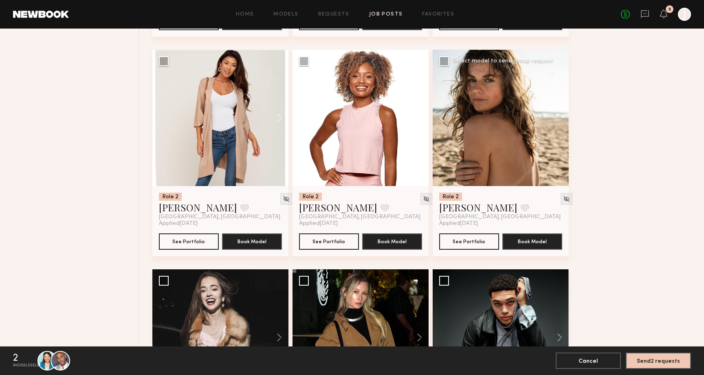
click at [445, 123] on button at bounding box center [446, 118] width 26 height 136
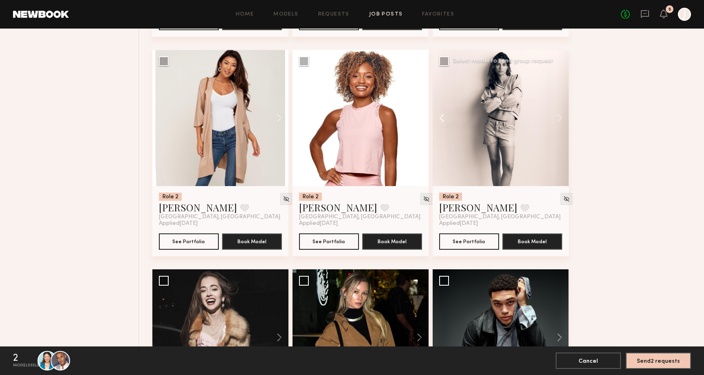
click at [445, 123] on button at bounding box center [446, 118] width 26 height 136
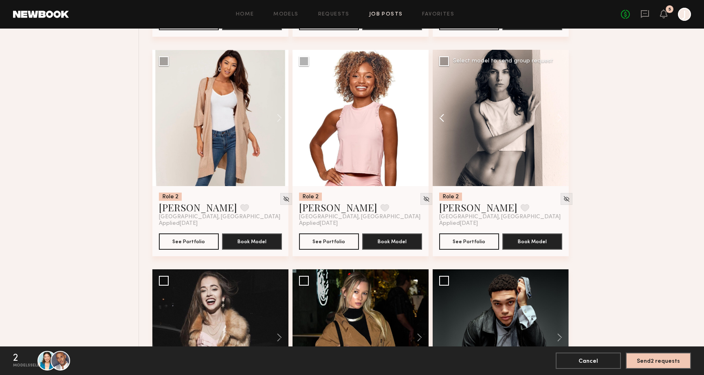
click at [445, 123] on button at bounding box center [446, 118] width 26 height 136
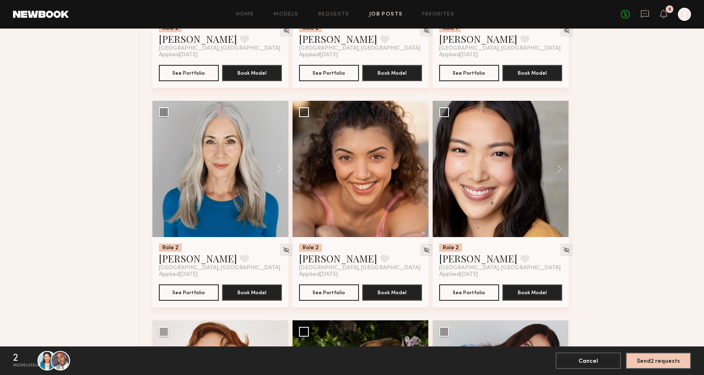
scroll to position [3540, 0]
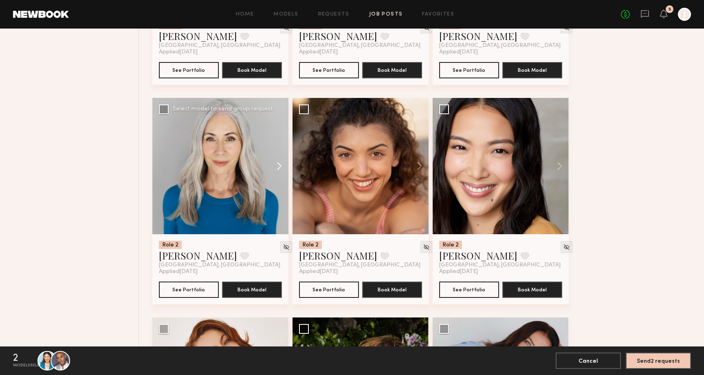
click at [279, 169] on button at bounding box center [275, 166] width 26 height 136
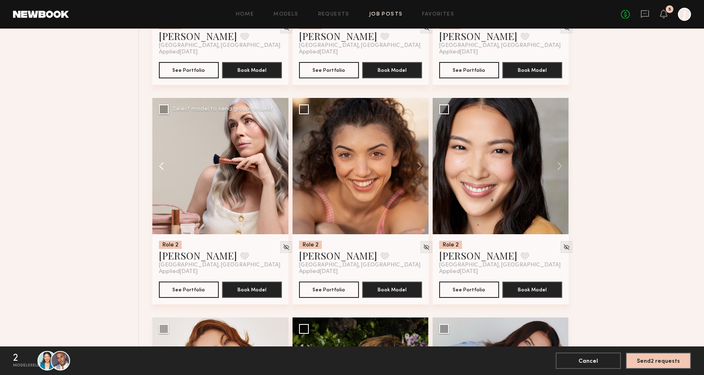
click at [159, 176] on button at bounding box center [165, 166] width 26 height 136
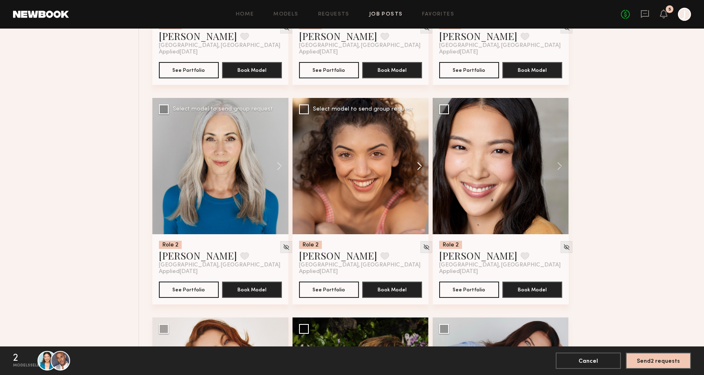
click at [421, 169] on button at bounding box center [416, 166] width 26 height 136
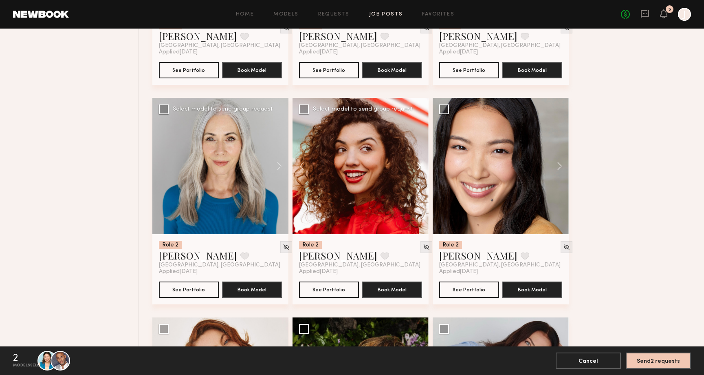
click at [421, 169] on button at bounding box center [416, 166] width 26 height 136
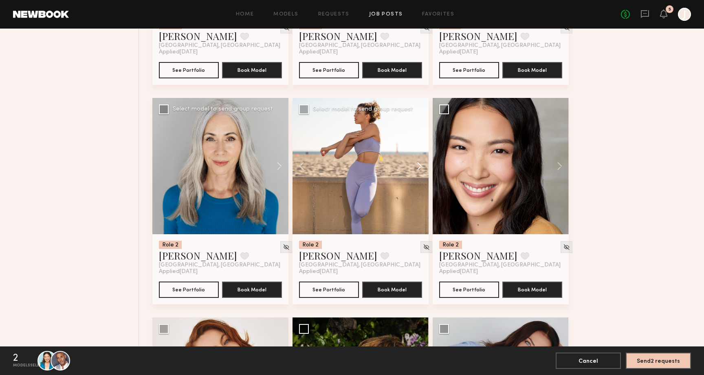
click at [421, 169] on button at bounding box center [416, 166] width 26 height 136
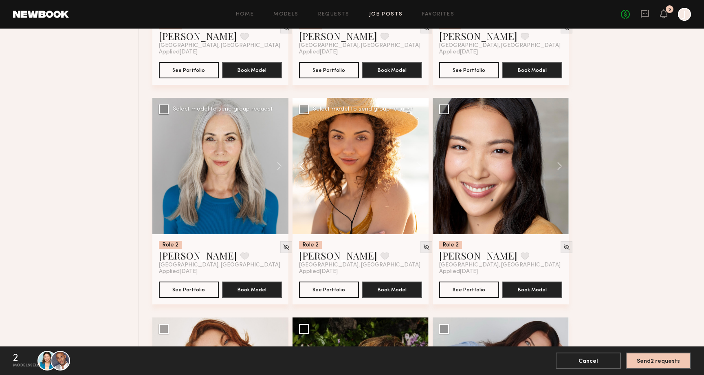
click at [297, 170] on button at bounding box center [306, 166] width 26 height 136
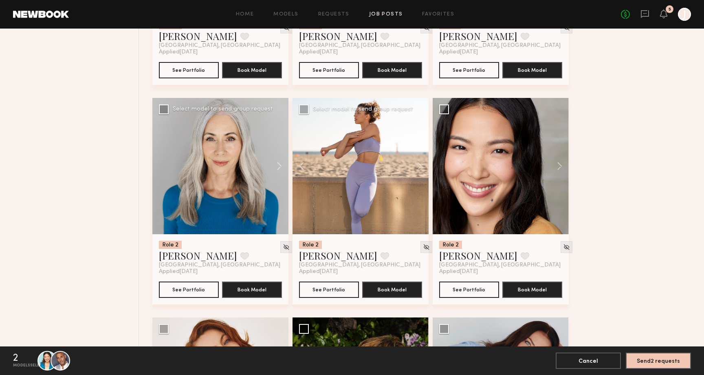
click at [368, 154] on div at bounding box center [361, 166] width 136 height 136
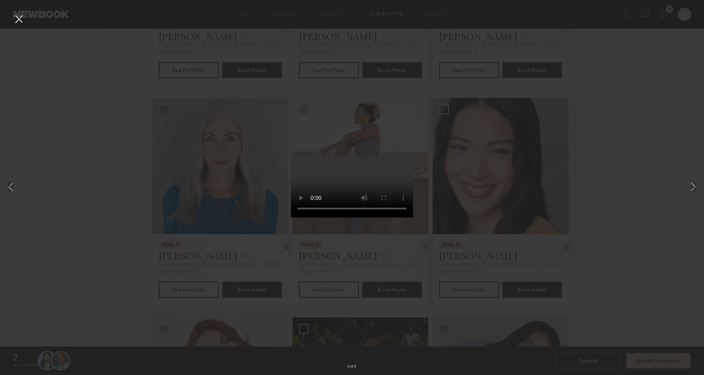
click at [682, 191] on div "3 of 8" at bounding box center [352, 187] width 704 height 375
click at [688, 190] on div "3 of 8" at bounding box center [352, 187] width 704 height 375
click at [691, 188] on button at bounding box center [693, 187] width 10 height 300
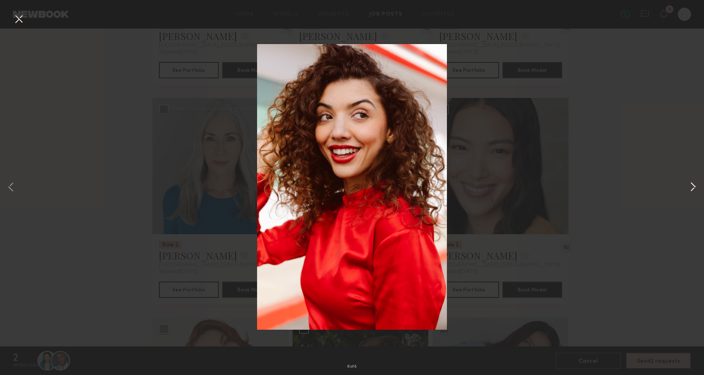
click at [691, 188] on button at bounding box center [693, 187] width 10 height 300
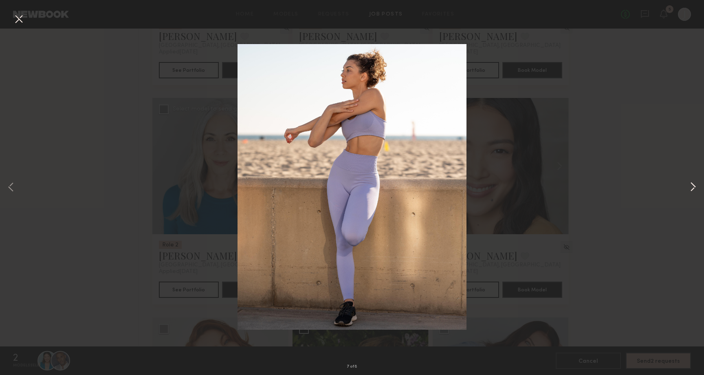
click at [691, 188] on button at bounding box center [693, 187] width 10 height 300
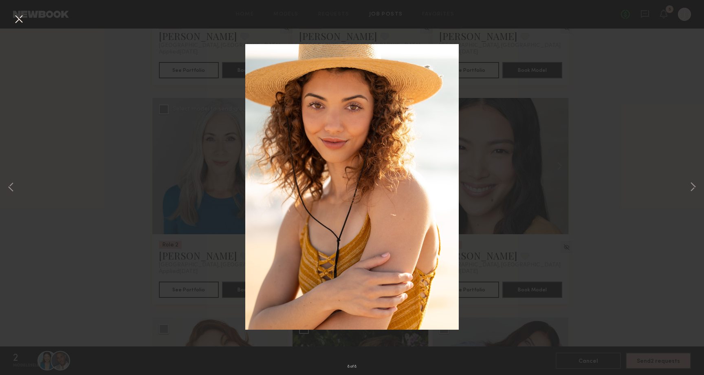
click at [3, 183] on div "8 of 8" at bounding box center [352, 187] width 704 height 375
click at [11, 185] on button at bounding box center [11, 187] width 10 height 300
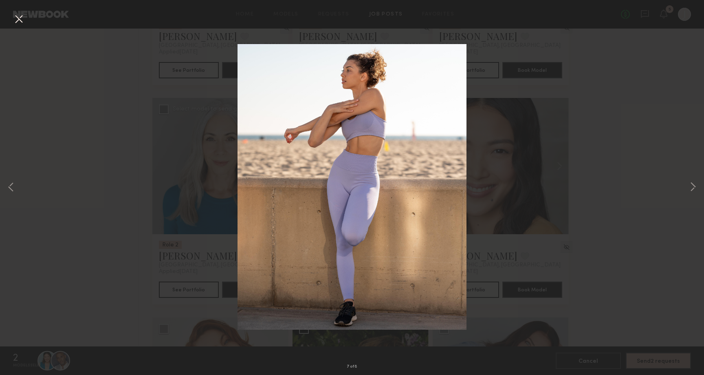
click at [21, 16] on button at bounding box center [18, 19] width 13 height 15
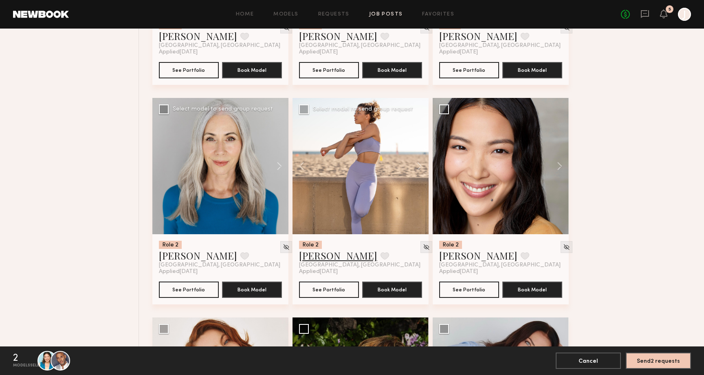
click at [327, 257] on link "Rachel G." at bounding box center [338, 255] width 78 height 13
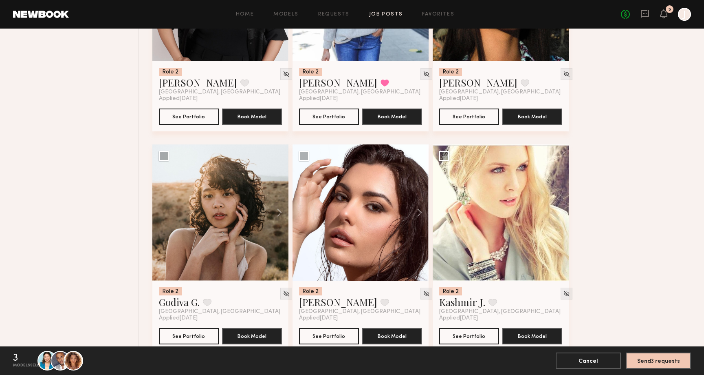
scroll to position [0, 0]
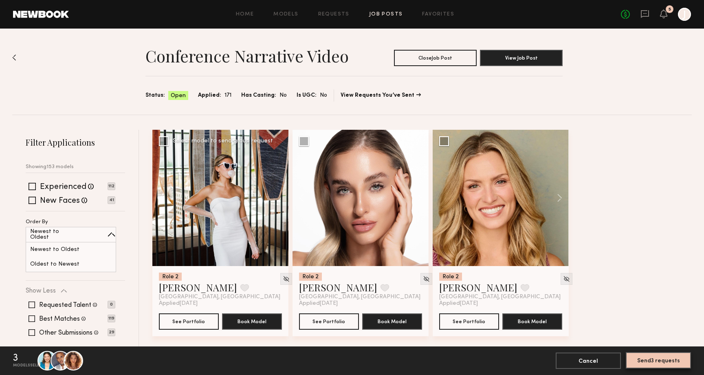
click at [646, 359] on button "Send 3 requests" at bounding box center [658, 360] width 65 height 16
click at [659, 357] on button "Send 3 requests" at bounding box center [658, 360] width 65 height 16
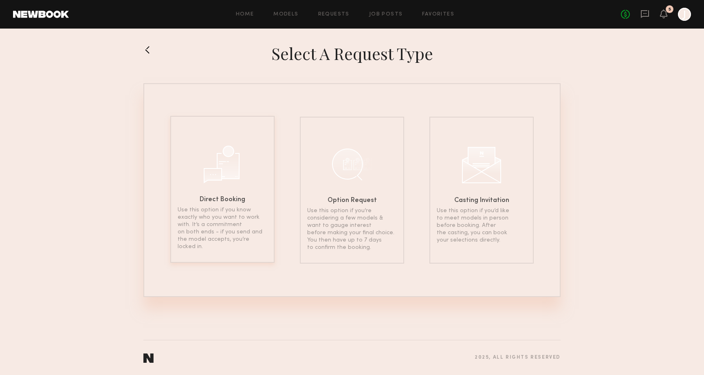
click at [257, 236] on p "Use this option if you know exactly who you want to work with. It’s a commitmen…" at bounding box center [223, 228] width 90 height 44
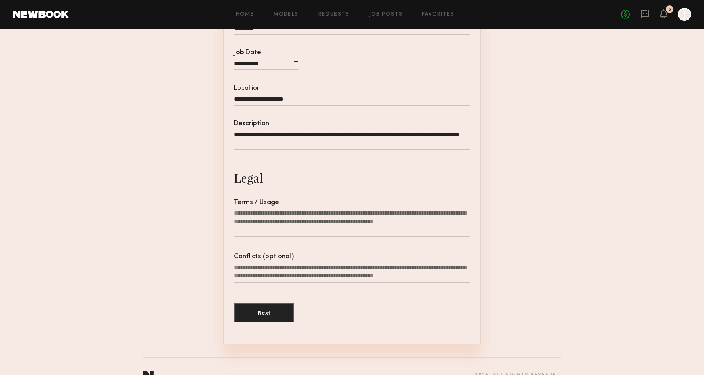
scroll to position [176, 0]
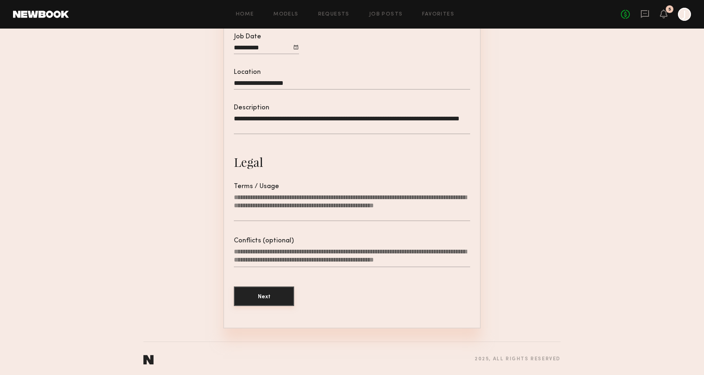
click at [276, 296] on button "Next" at bounding box center [264, 296] width 60 height 20
click at [294, 212] on textarea "Terms / Usage Please enter where you plan on using the content and for how long" at bounding box center [352, 207] width 236 height 28
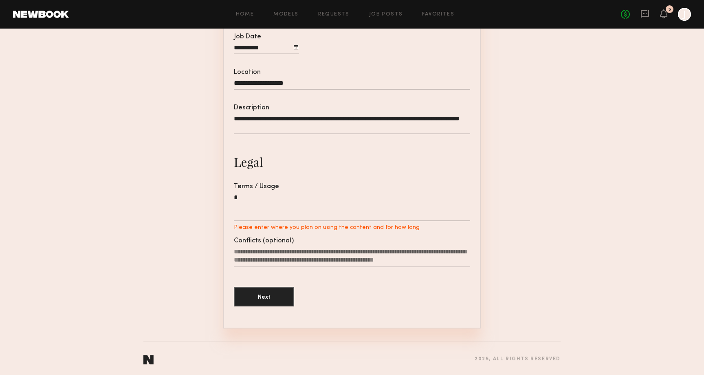
scroll to position [168, 0]
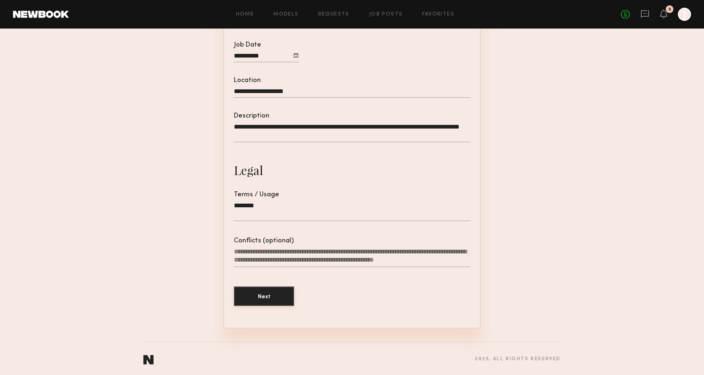
type textarea "********"
click at [272, 286] on button "Next" at bounding box center [264, 296] width 60 height 20
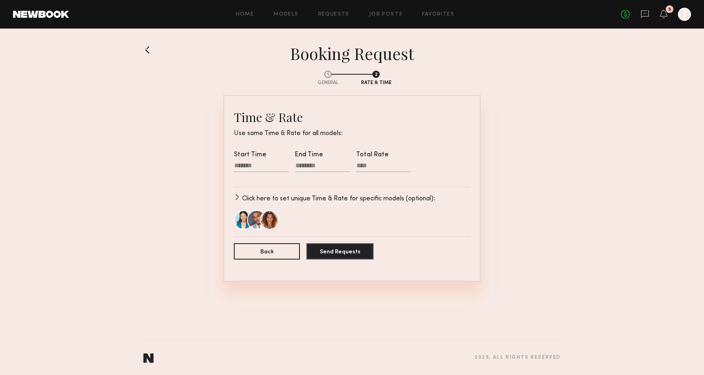
click at [272, 199] on p "Click here to set unique Time & Rate for specific models (optional):" at bounding box center [338, 199] width 193 height 10
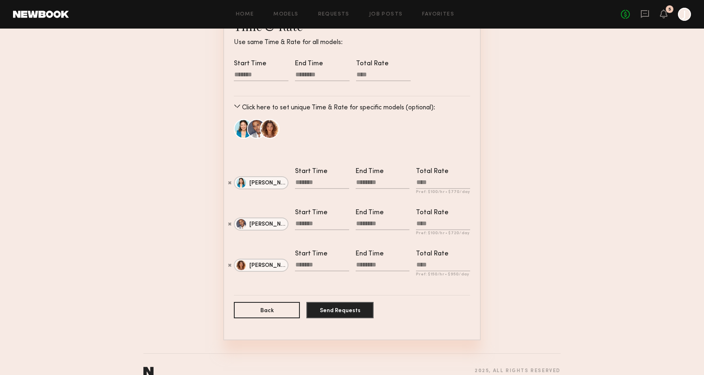
scroll to position [105, 0]
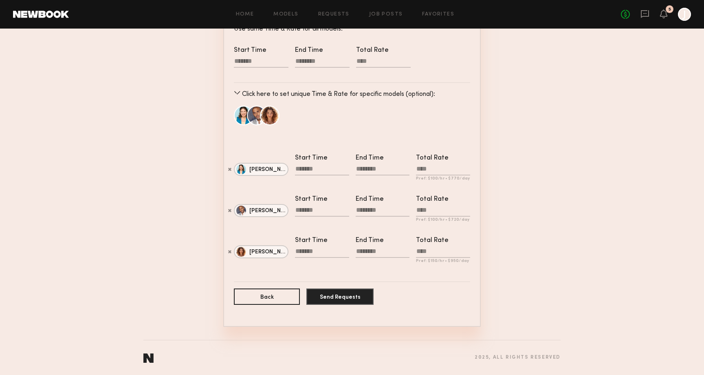
click at [319, 166] on div at bounding box center [322, 170] width 54 height 11
click at [410, 162] on section "Genia D. Start Time ** End Time Total Rate Pref: $ 100 /hr • $ 770 /day" at bounding box center [352, 171] width 256 height 41
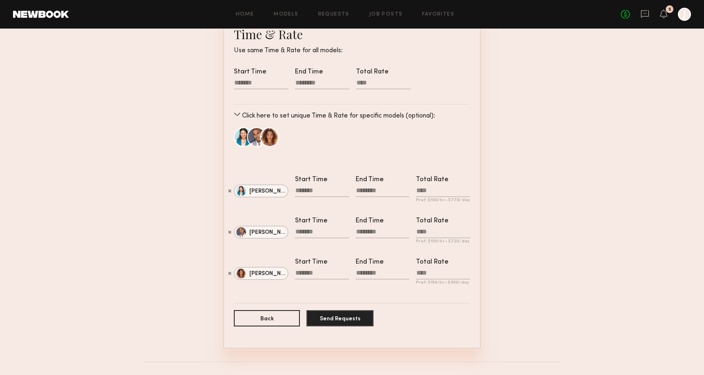
scroll to position [86, 0]
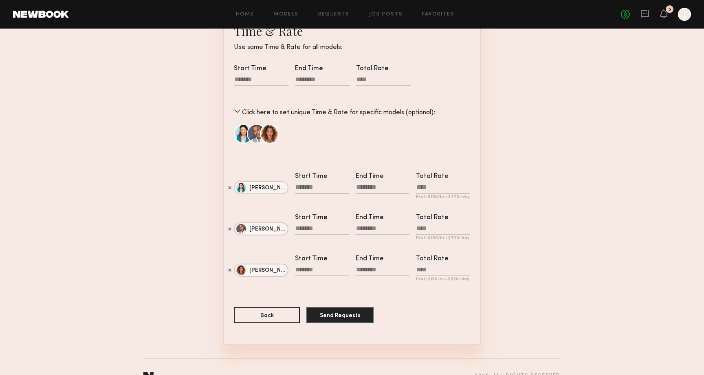
click at [298, 186] on div at bounding box center [322, 188] width 54 height 11
click at [337, 166] on form "Time & Rate Use same Time & Rate for all models: Start Time End Time Total Rate…" at bounding box center [352, 177] width 236 height 308
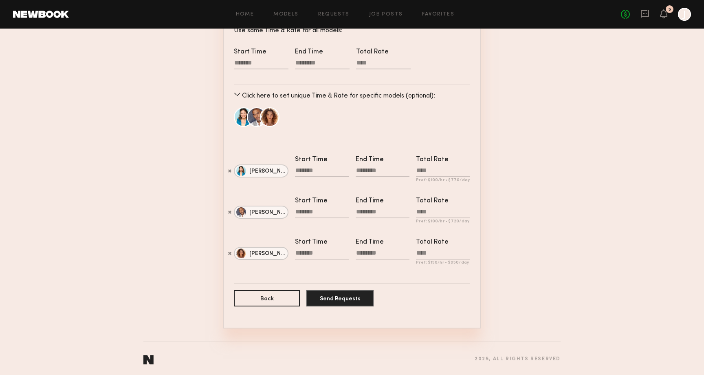
scroll to position [103, 0]
click at [317, 170] on div at bounding box center [322, 171] width 54 height 11
click at [305, 183] on button "button" at bounding box center [307, 184] width 7 height 7
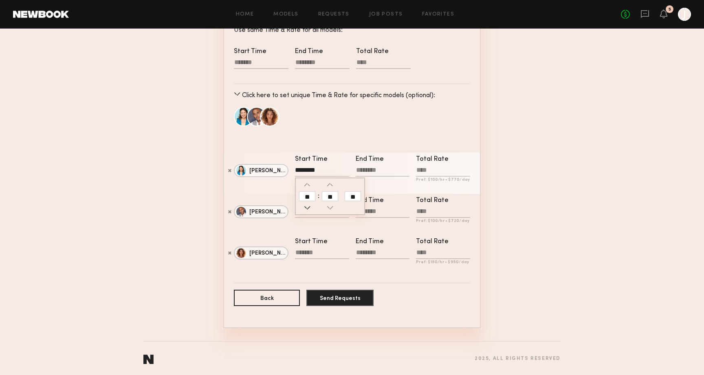
click at [308, 208] on button "button" at bounding box center [307, 207] width 7 height 7
click at [311, 188] on button "button" at bounding box center [307, 184] width 7 height 7
click at [312, 190] on div at bounding box center [307, 195] width 16 height 29
click at [311, 187] on button "button" at bounding box center [307, 184] width 7 height 7
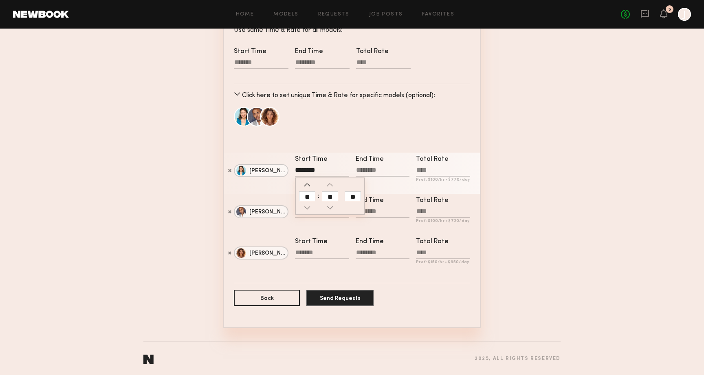
click at [311, 187] on button "button" at bounding box center [307, 184] width 7 height 7
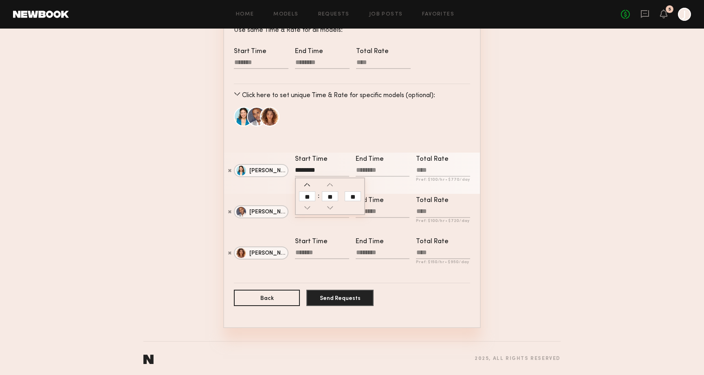
click at [311, 187] on button "button" at bounding box center [307, 184] width 7 height 7
type input "********"
click at [359, 170] on div at bounding box center [383, 171] width 54 height 11
click at [369, 183] on button "button" at bounding box center [368, 184] width 7 height 7
click at [369, 204] on button "button" at bounding box center [368, 207] width 7 height 7
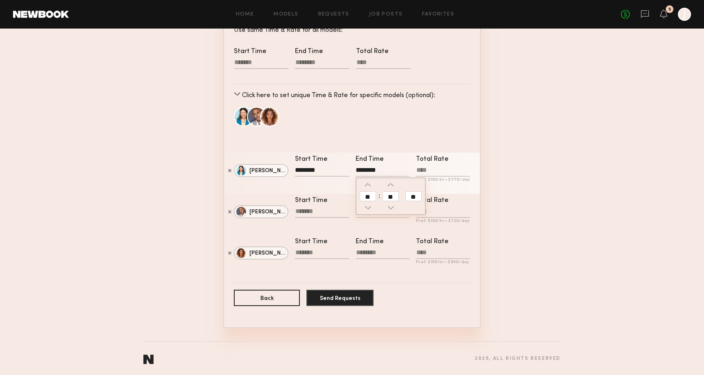
click at [414, 195] on input "**" at bounding box center [414, 196] width 16 height 10
type input "********"
type input "**"
click at [545, 209] on section "1 General 2 Rate & Time Time & Rate Use same Time & Rate for all models: Start …" at bounding box center [351, 143] width 417 height 367
click at [443, 165] on label "Total Rate Pref: $ 100 /hr • $ 770 /day" at bounding box center [443, 173] width 54 height 35
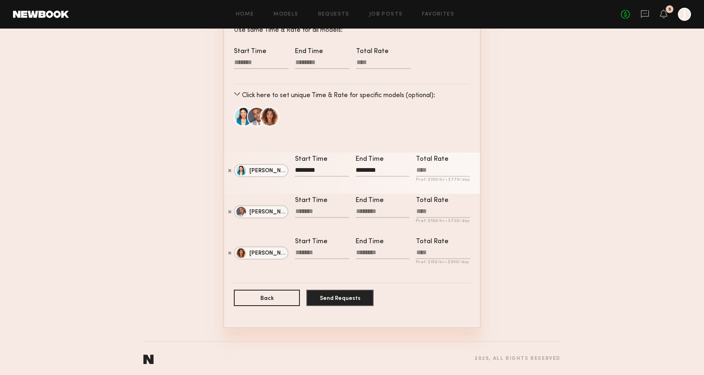
click at [443, 166] on input "Total Rate Pref: $ 100 /hr • $ 770 /day" at bounding box center [443, 171] width 54 height 10
click at [440, 169] on input "Total Rate Pref: $ 100 /hr • $ 770 /day" at bounding box center [443, 171] width 54 height 10
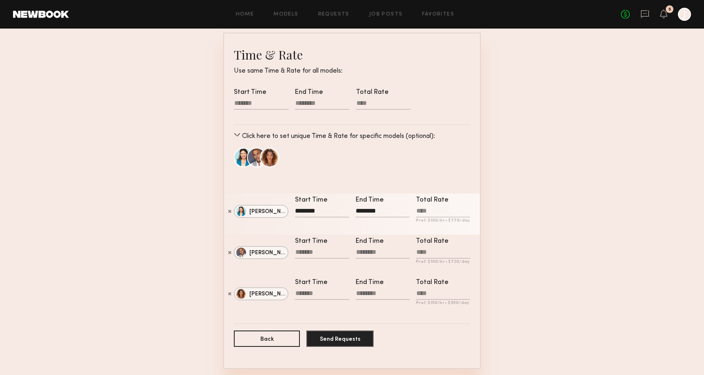
scroll to position [63, 0]
type input "****"
click at [429, 250] on input "Total Rate Pref: $ 100 /hr • $ 720 /day" at bounding box center [443, 252] width 54 height 10
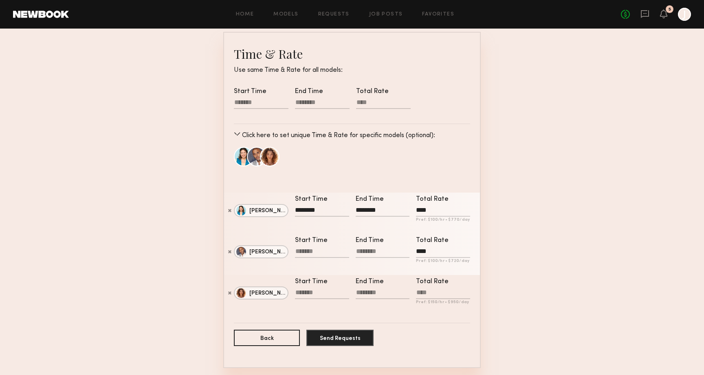
type input "****"
click at [316, 250] on div at bounding box center [322, 252] width 54 height 11
click at [309, 273] on input "text" at bounding box center [307, 277] width 16 height 10
type input "*"
type input "********"
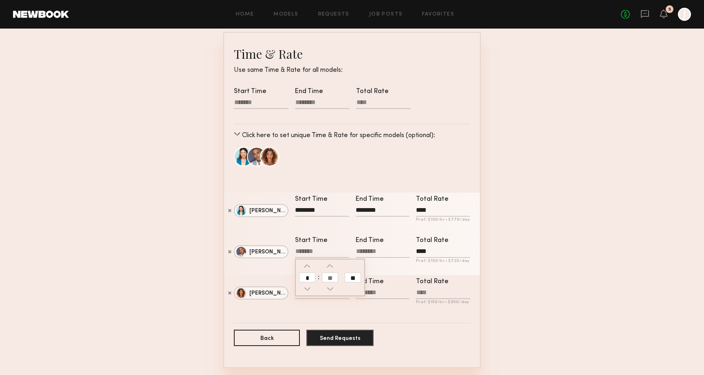
type input "**"
click at [329, 277] on input "text" at bounding box center [330, 277] width 16 height 10
click at [425, 210] on input "****" at bounding box center [443, 211] width 54 height 10
type input "****"
click at [426, 251] on input "****" at bounding box center [443, 252] width 54 height 10
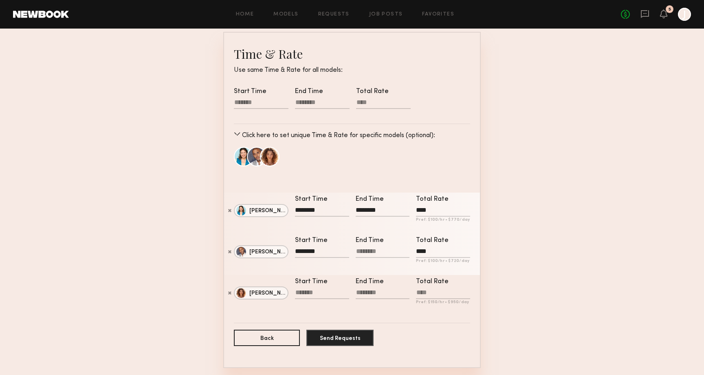
type input "****"
click at [364, 252] on div at bounding box center [383, 252] width 54 height 11
click at [371, 281] on input "text" at bounding box center [368, 277] width 16 height 10
type input "**"
type input "********"
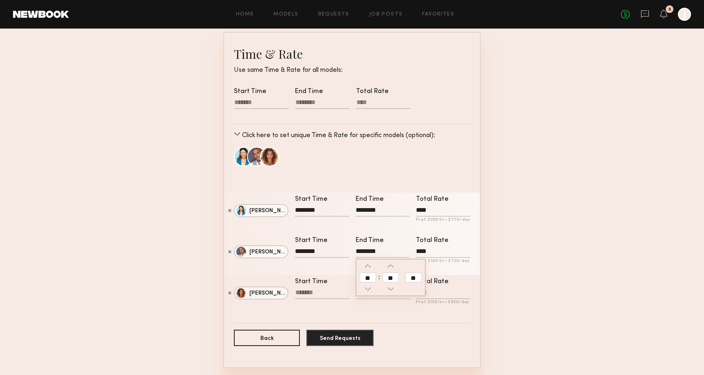
click at [391, 276] on input "text" at bounding box center [391, 277] width 16 height 10
type input "**"
click at [414, 274] on input "**" at bounding box center [414, 277] width 16 height 10
type input "********"
type input "**"
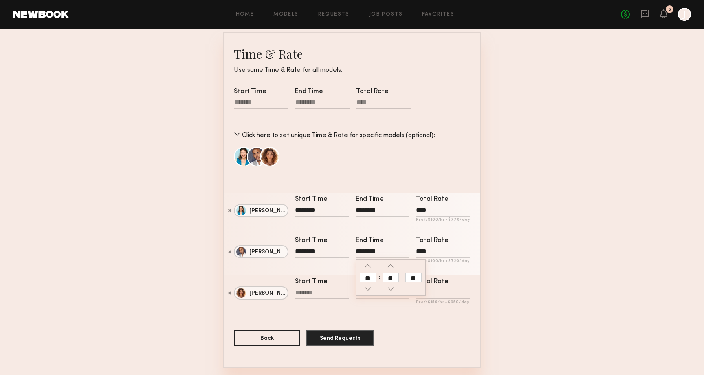
click at [496, 271] on section "1 General 2 Rate & Time Time & Rate Use same Time & Rate for all models: Start …" at bounding box center [351, 183] width 417 height 367
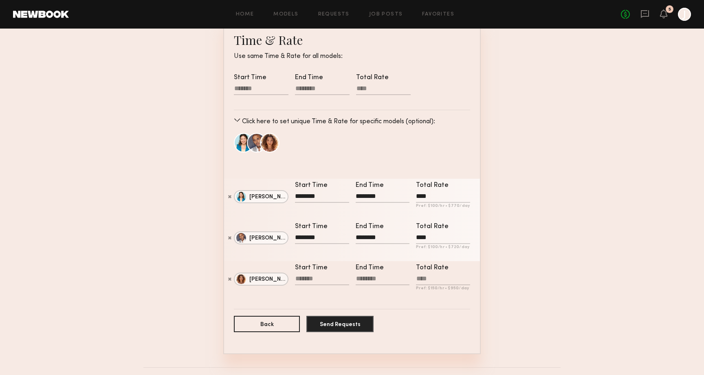
scroll to position [88, 0]
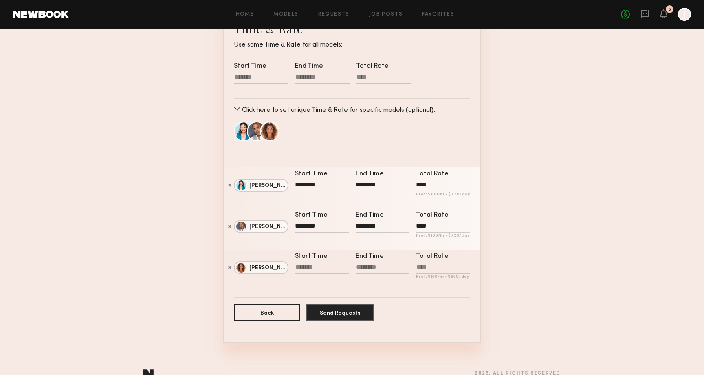
click at [298, 267] on div at bounding box center [322, 268] width 54 height 11
click at [313, 293] on input "text" at bounding box center [307, 293] width 16 height 10
type input "********"
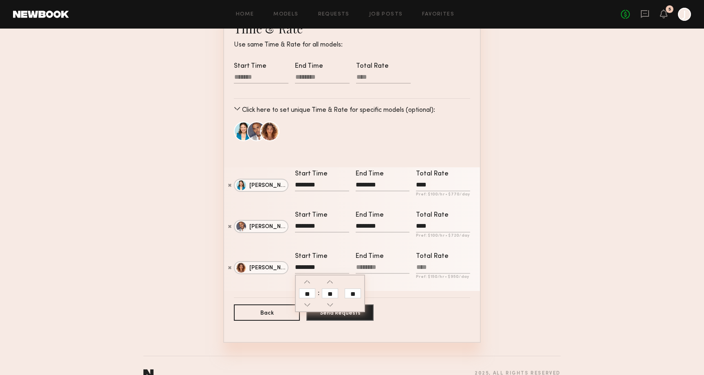
click at [529, 318] on section "1 General 2 Rate & Time Time & Rate Use same Time & Rate for all models: Start …" at bounding box center [351, 158] width 417 height 367
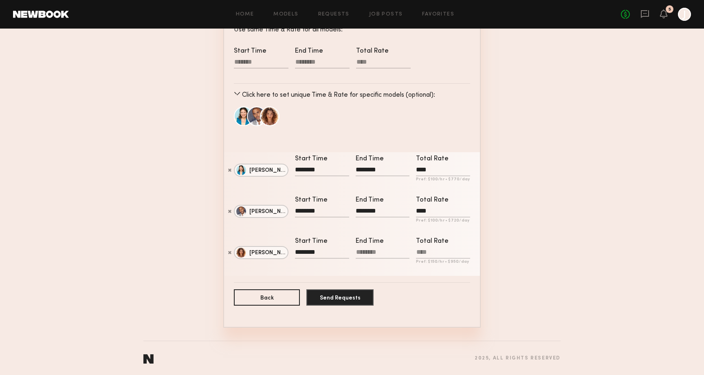
scroll to position [105, 0]
click at [300, 251] on div "********" at bounding box center [322, 252] width 54 height 11
click at [176, 211] on section "1 General 2 Rate & Time Time & Rate Use same Time & Rate for all models: Start …" at bounding box center [351, 142] width 417 height 367
click at [296, 252] on div "********" at bounding box center [322, 252] width 54 height 11
click at [306, 275] on input "**" at bounding box center [307, 277] width 16 height 10
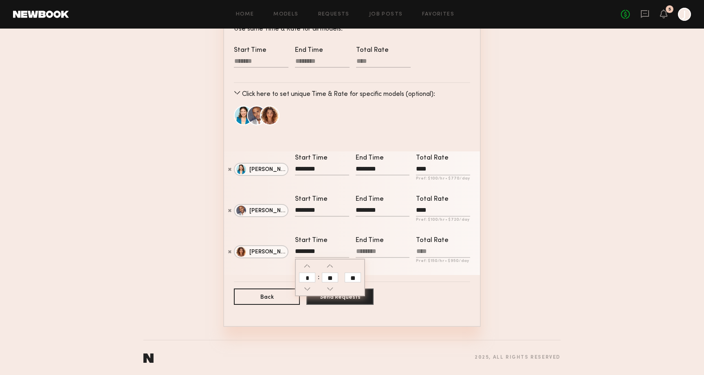
type input "*"
type input "********"
type input "**"
click at [352, 278] on input "**" at bounding box center [353, 277] width 16 height 10
type input "********"
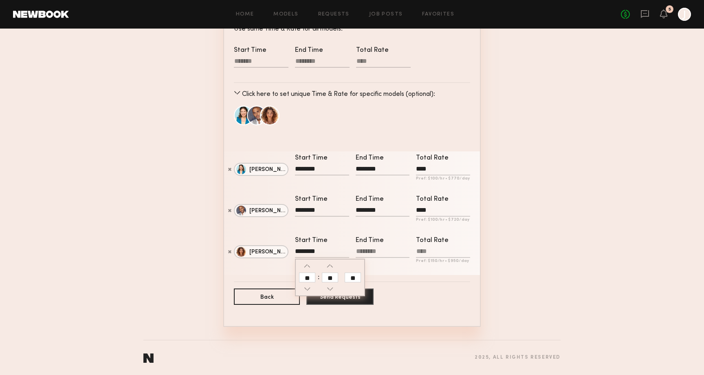
type input "**"
click at [434, 303] on form "Time & Rate Use same Time & Rate for all models: Start Time End Time Total Rate…" at bounding box center [352, 158] width 236 height 308
click at [365, 247] on div at bounding box center [383, 252] width 54 height 11
click at [368, 265] on button "button" at bounding box center [368, 265] width 7 height 7
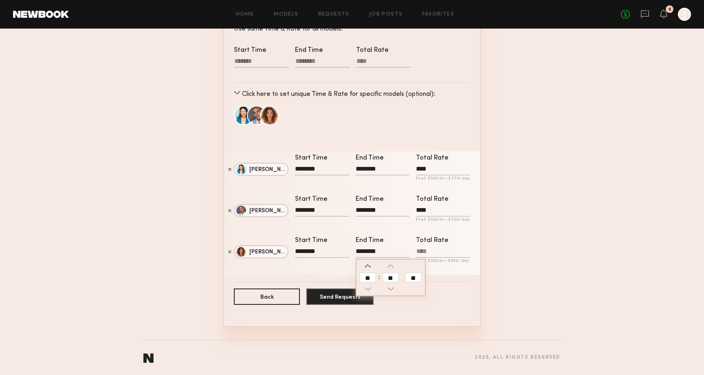
click at [368, 265] on button "button" at bounding box center [368, 265] width 7 height 7
type input "********"
click at [366, 274] on input "text" at bounding box center [368, 277] width 16 height 10
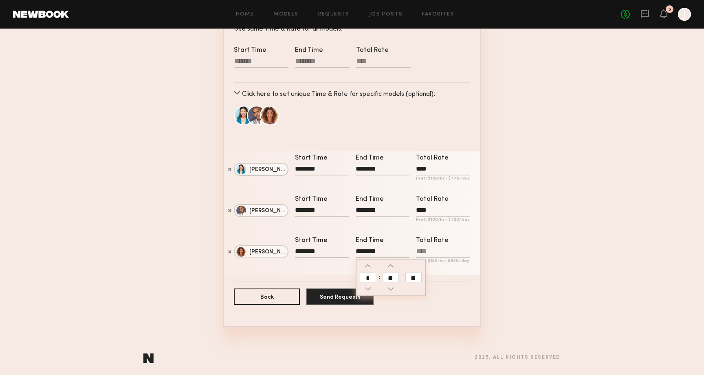
type input "*"
type input "********"
type input "**"
click at [416, 277] on input "**" at bounding box center [414, 277] width 16 height 10
type input "********"
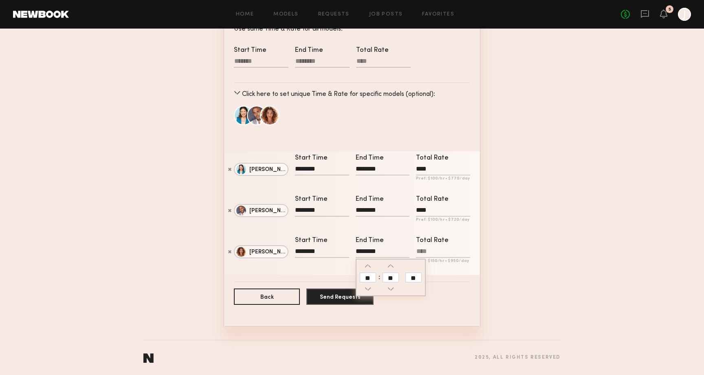
type input "**"
click at [529, 305] on section "1 General 2 Rate & Time Time & Rate Use same Time & Rate for all models: Start …" at bounding box center [351, 142] width 417 height 367
click at [438, 240] on div "Total Rate" at bounding box center [443, 240] width 54 height 7
click at [438, 247] on input "Total Rate Pref: $ 150 /hr • $ 950 /day" at bounding box center [443, 252] width 54 height 10
click at [437, 252] on input "Total Rate Pref: $ 150 /hr • $ 950 /day" at bounding box center [443, 252] width 54 height 10
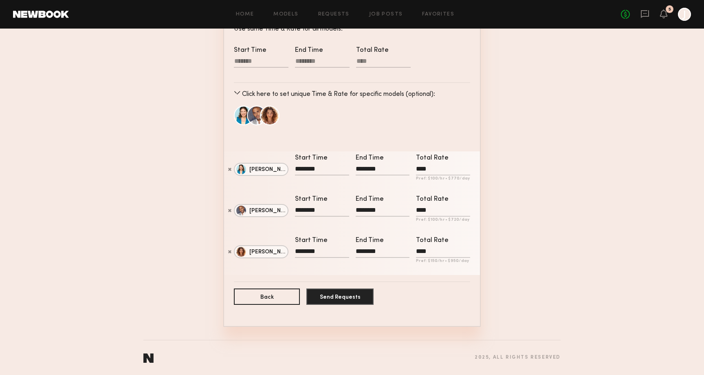
type input "****"
click at [501, 284] on section "1 General 2 Rate & Time Time & Rate Use same Time & Rate for all models: Start …" at bounding box center [351, 142] width 417 height 367
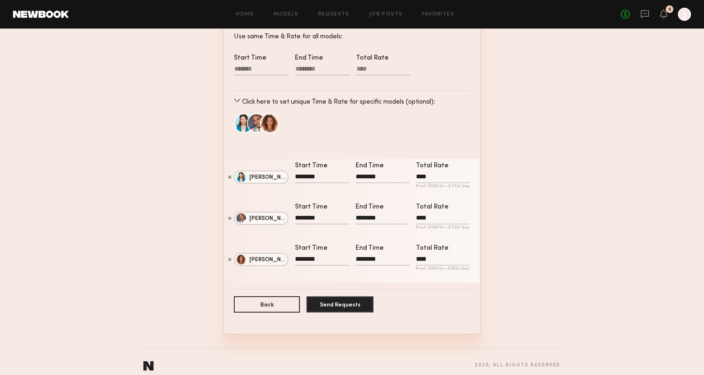
scroll to position [93, 0]
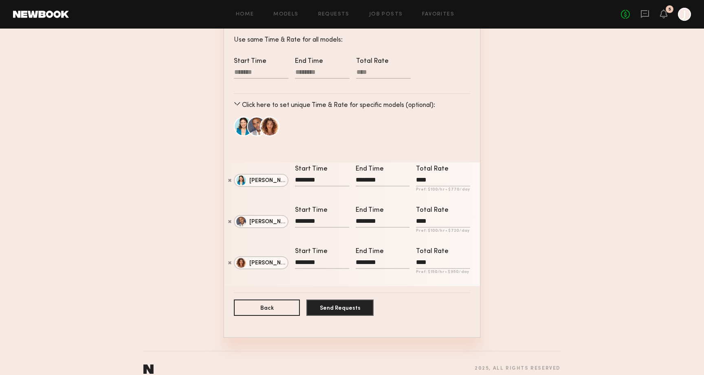
click at [428, 181] on input "****" at bounding box center [443, 181] width 54 height 10
type input "****"
click at [428, 220] on input "****" at bounding box center [443, 222] width 54 height 10
type input "****"
click at [529, 320] on section "1 General 2 Rate & Time Time & Rate Use same Time & Rate for all models: Start …" at bounding box center [351, 153] width 417 height 367
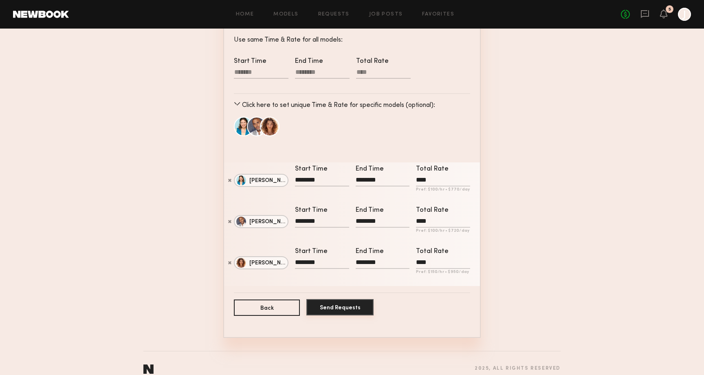
click at [341, 313] on button "Send Requests" at bounding box center [340, 307] width 67 height 16
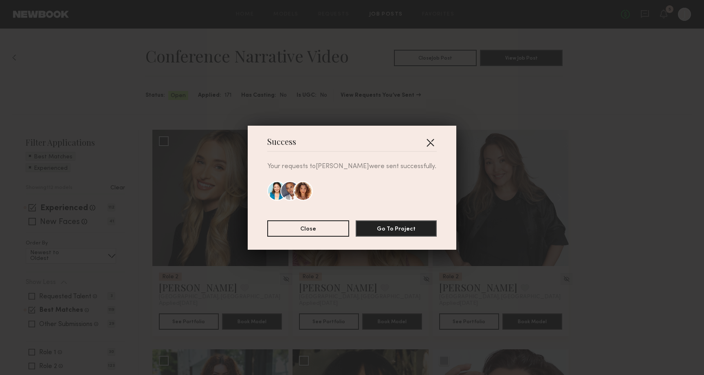
click at [432, 139] on button "button" at bounding box center [430, 142] width 13 height 13
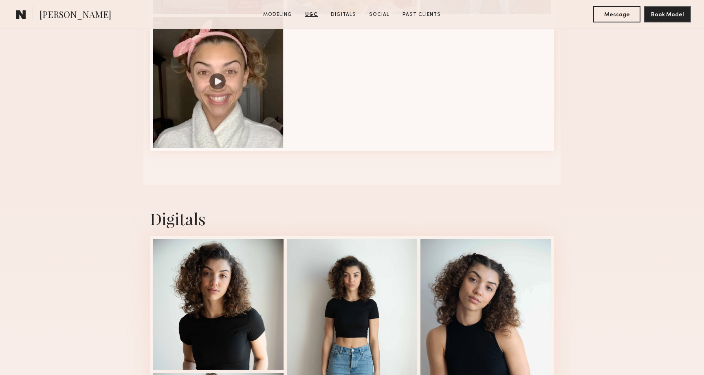
scroll to position [1065, 0]
